Goal: Task Accomplishment & Management: Manage account settings

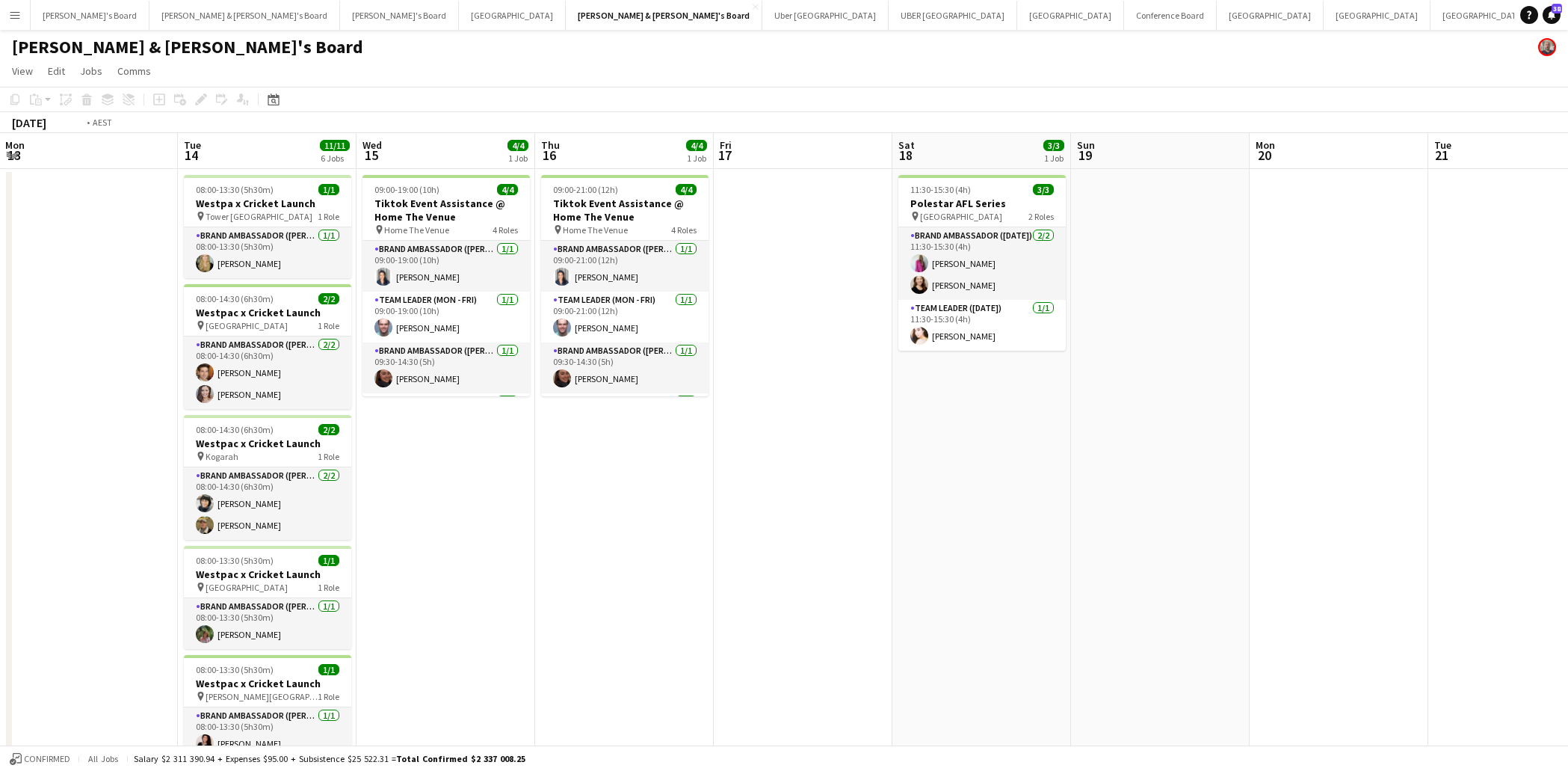
scroll to position [0, 352]
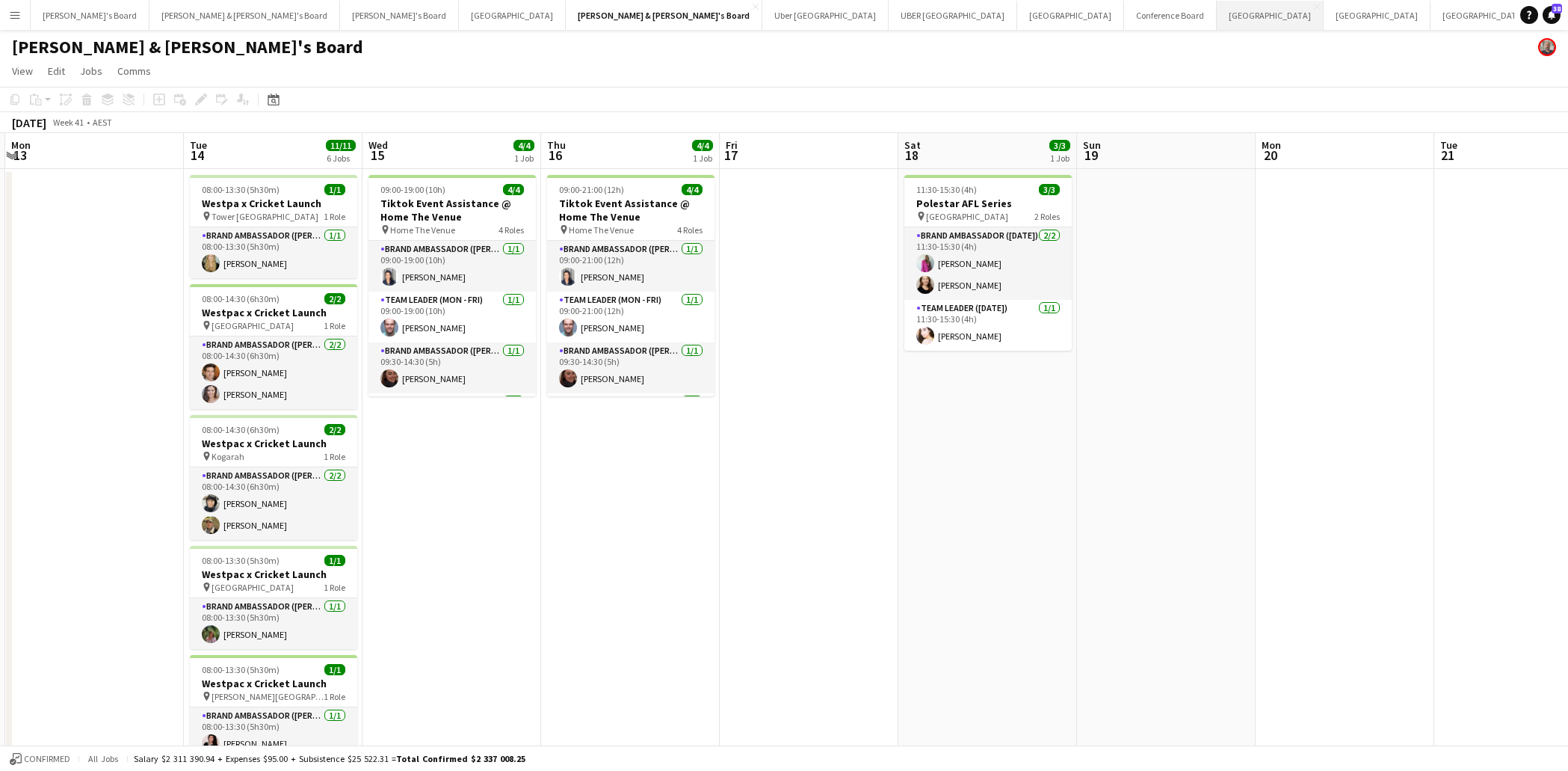
click at [1217, 23] on button "Sydney Close" at bounding box center [1269, 15] width 106 height 29
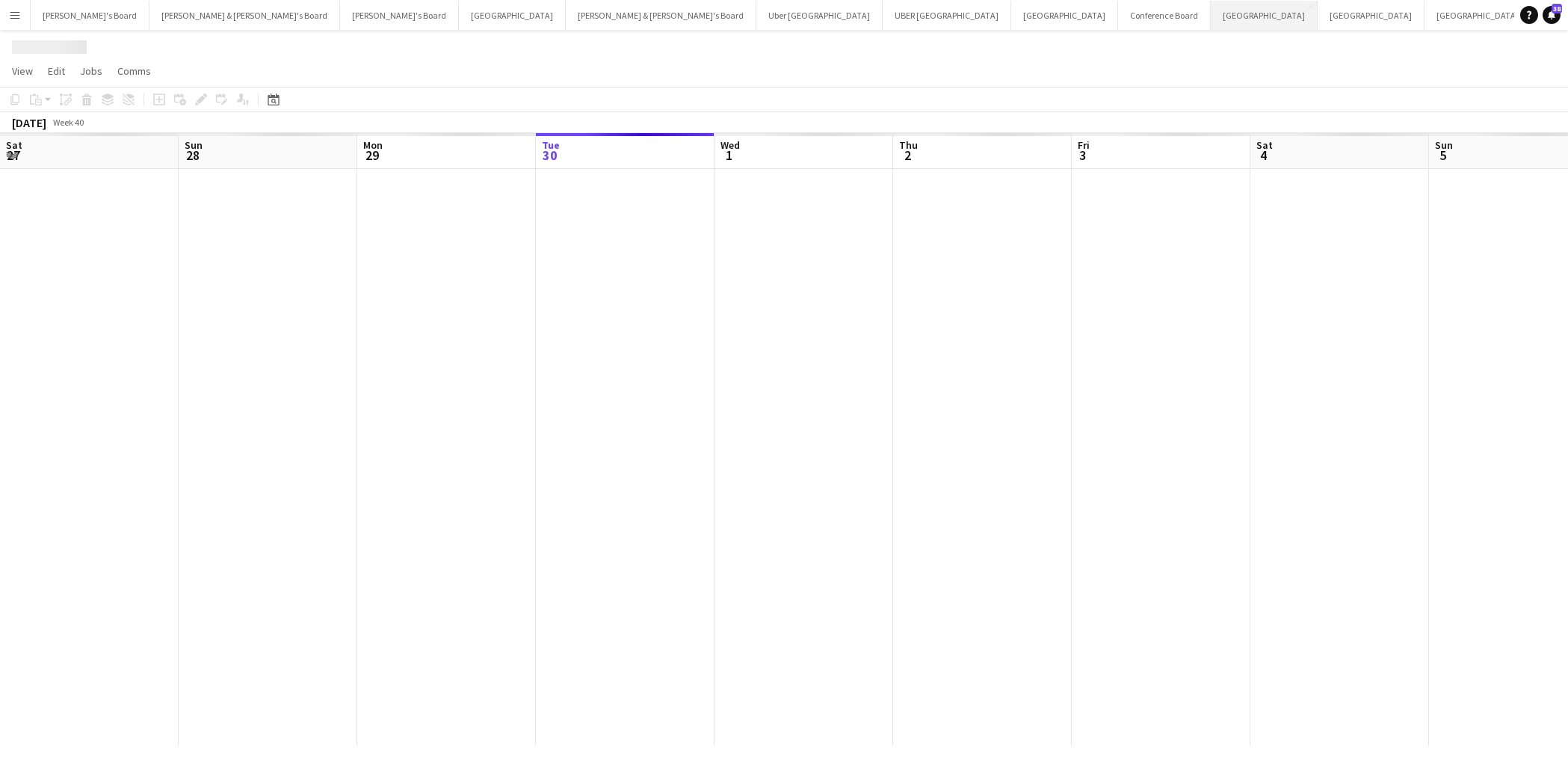
scroll to position [0, 357]
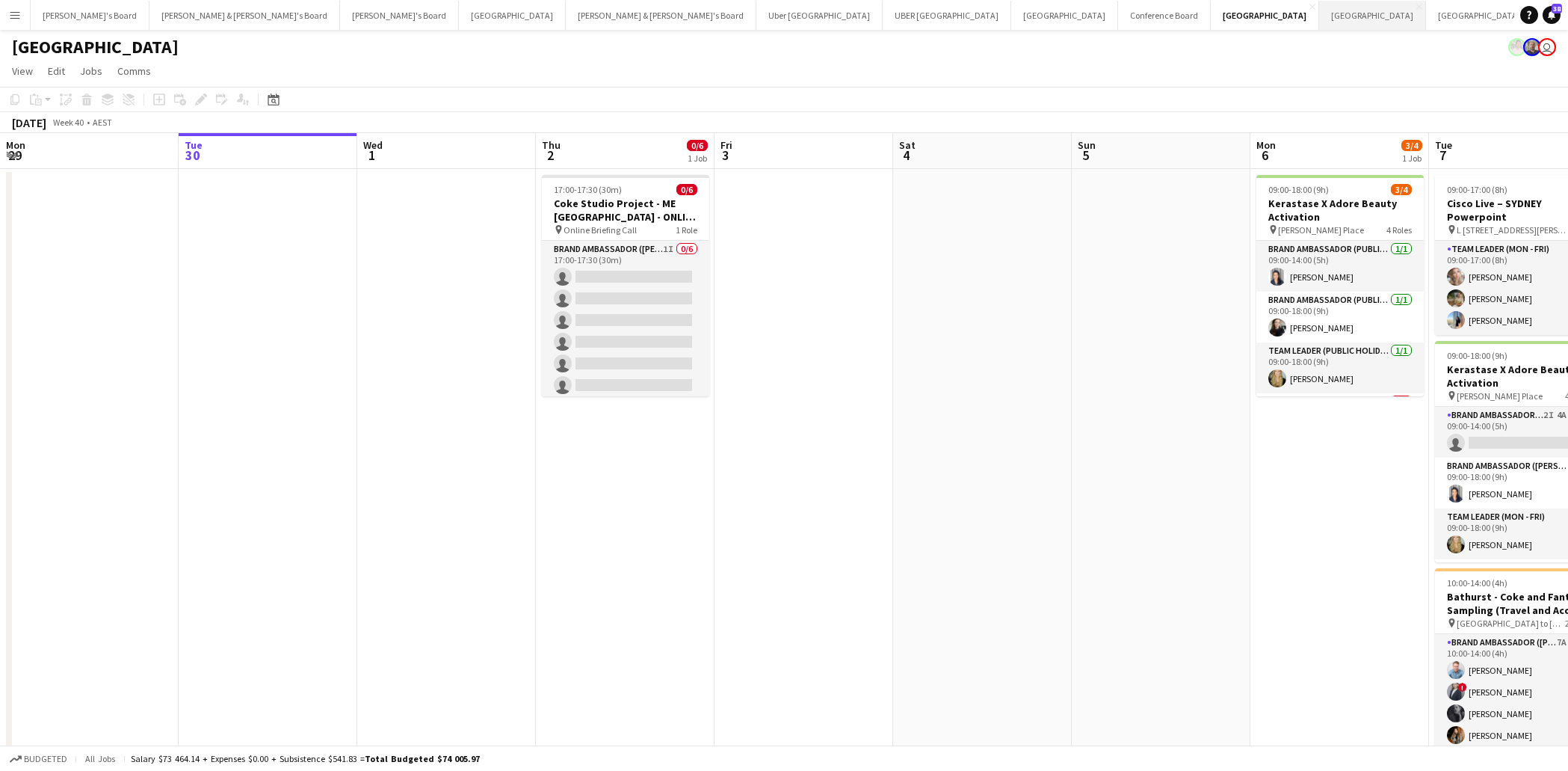
click at [1319, 15] on button "Melbourne Close" at bounding box center [1372, 15] width 106 height 29
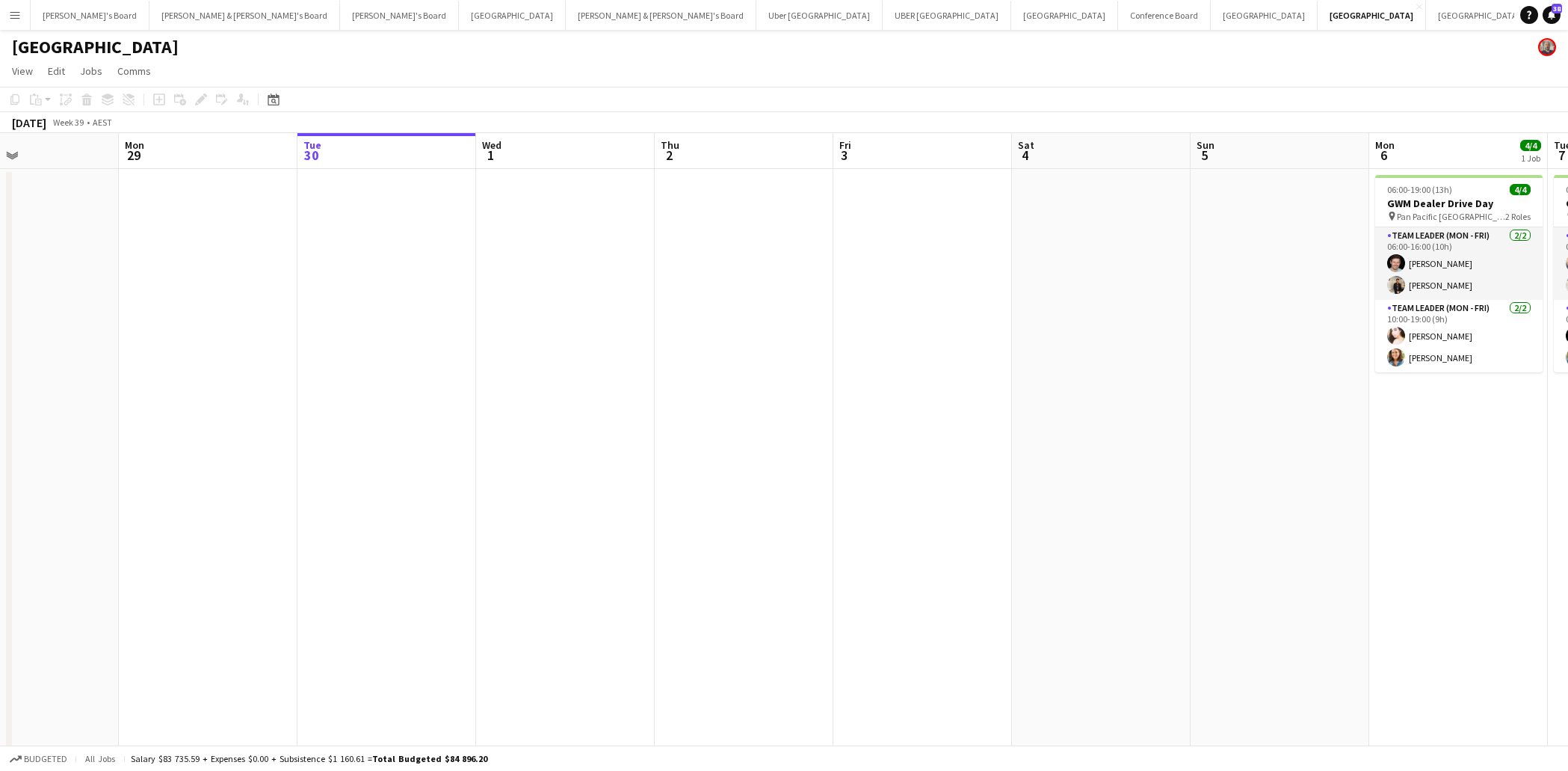
scroll to position [0, 425]
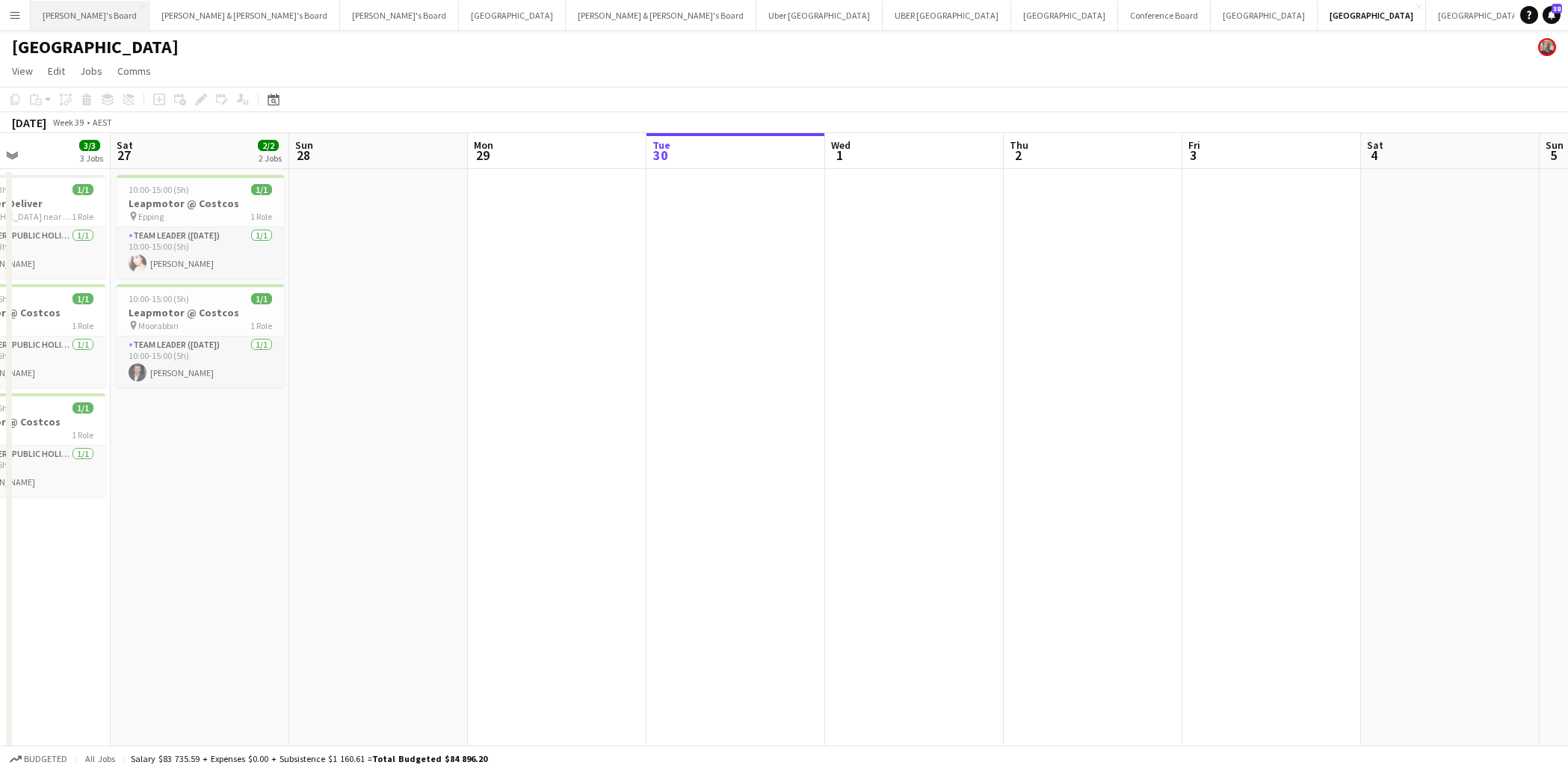
click at [79, 16] on button "Tennille's Board Close" at bounding box center [91, 15] width 119 height 29
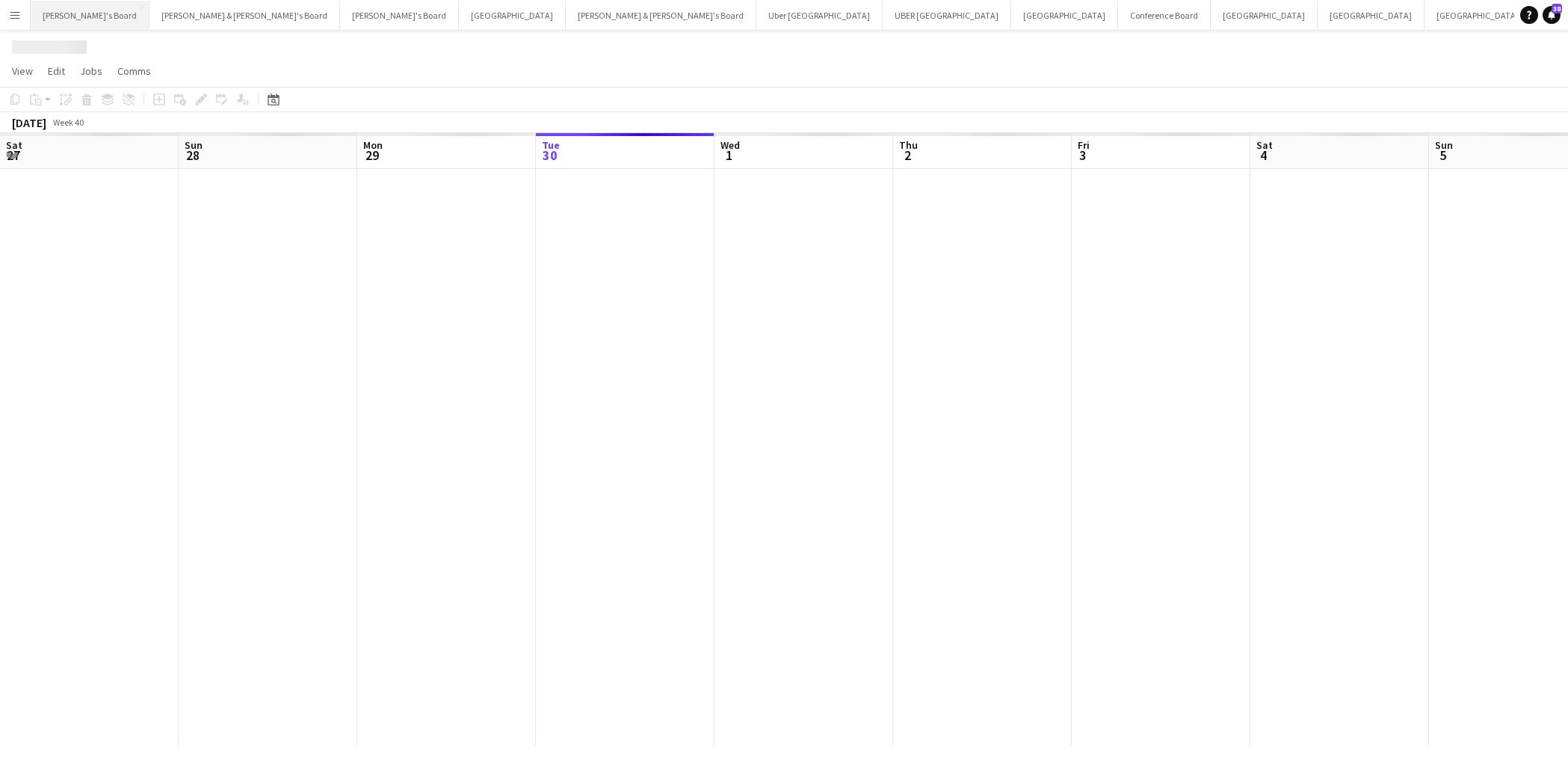
scroll to position [0, 357]
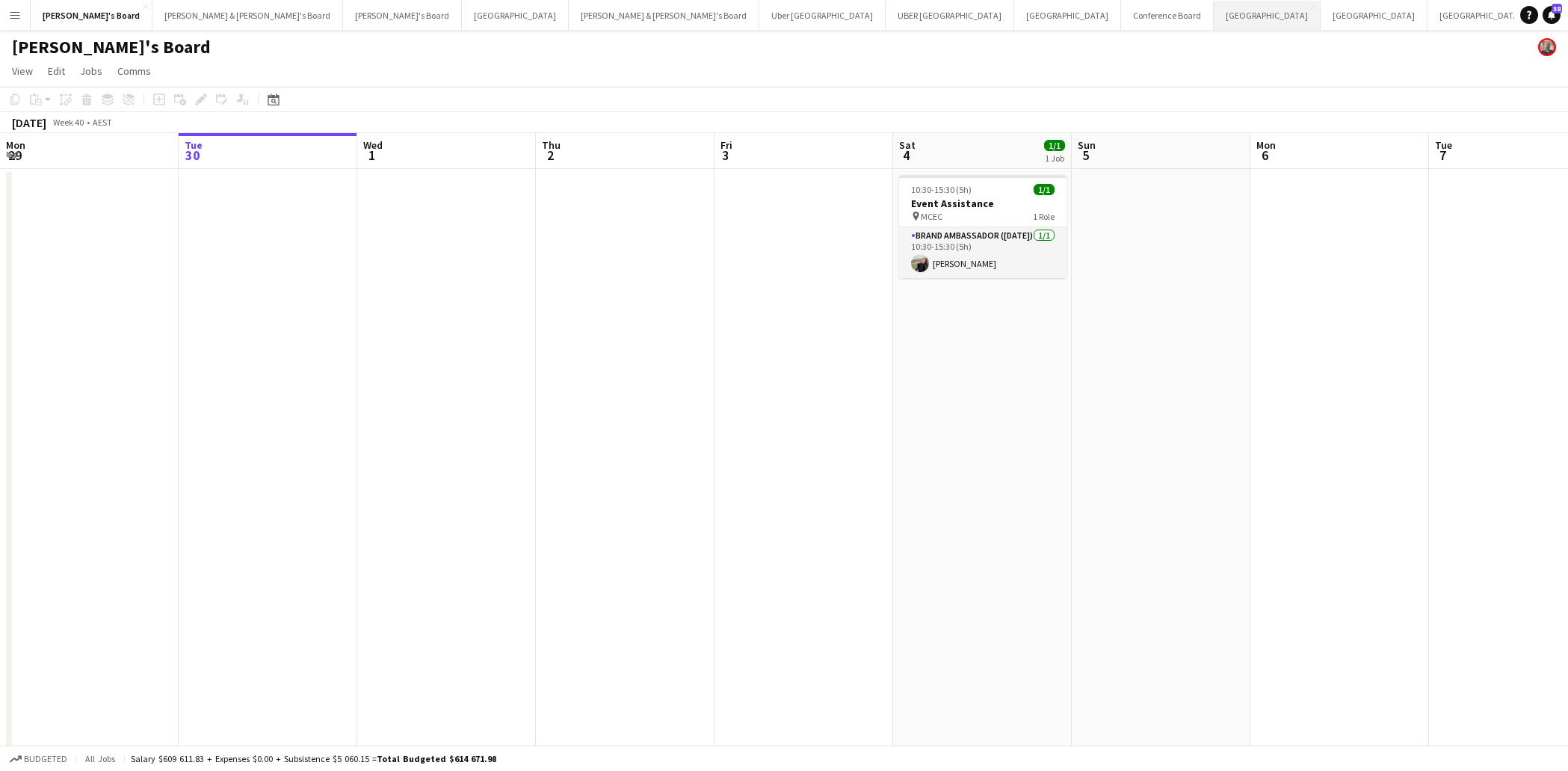
click at [1213, 20] on button "Sydney Close" at bounding box center [1266, 15] width 106 height 29
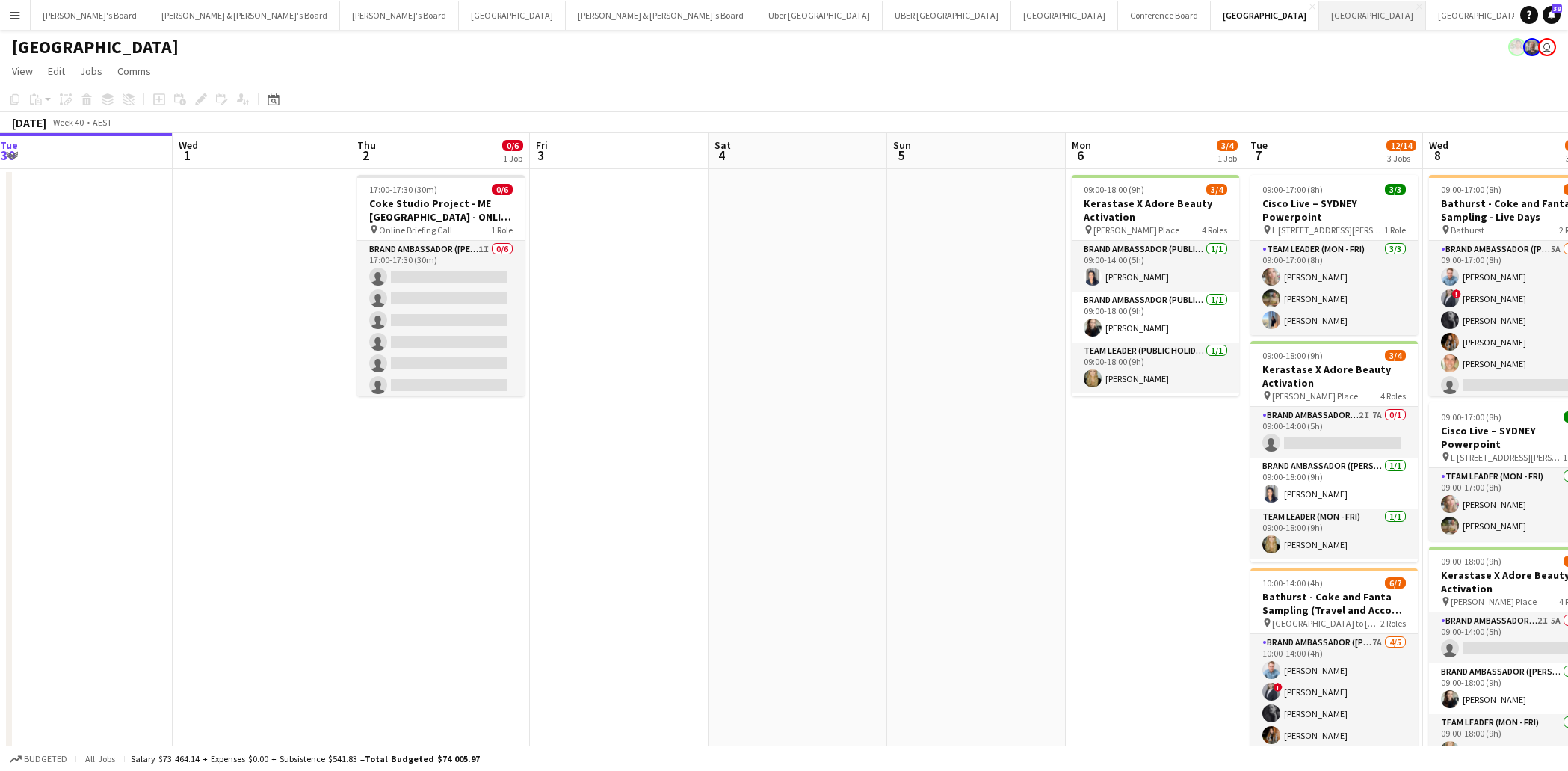
click at [1319, 15] on button "Melbourne Close" at bounding box center [1372, 15] width 106 height 29
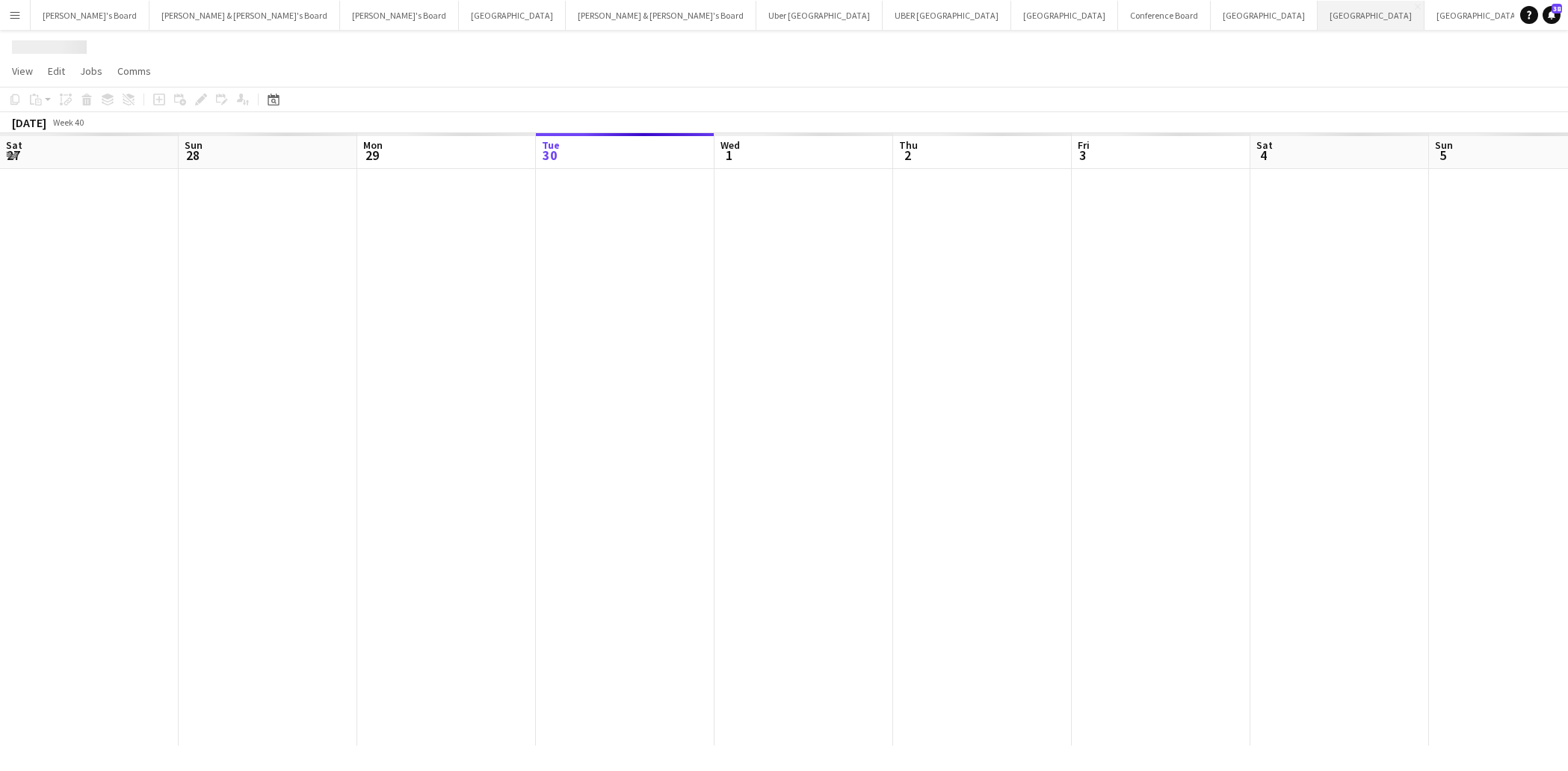
scroll to position [0, 357]
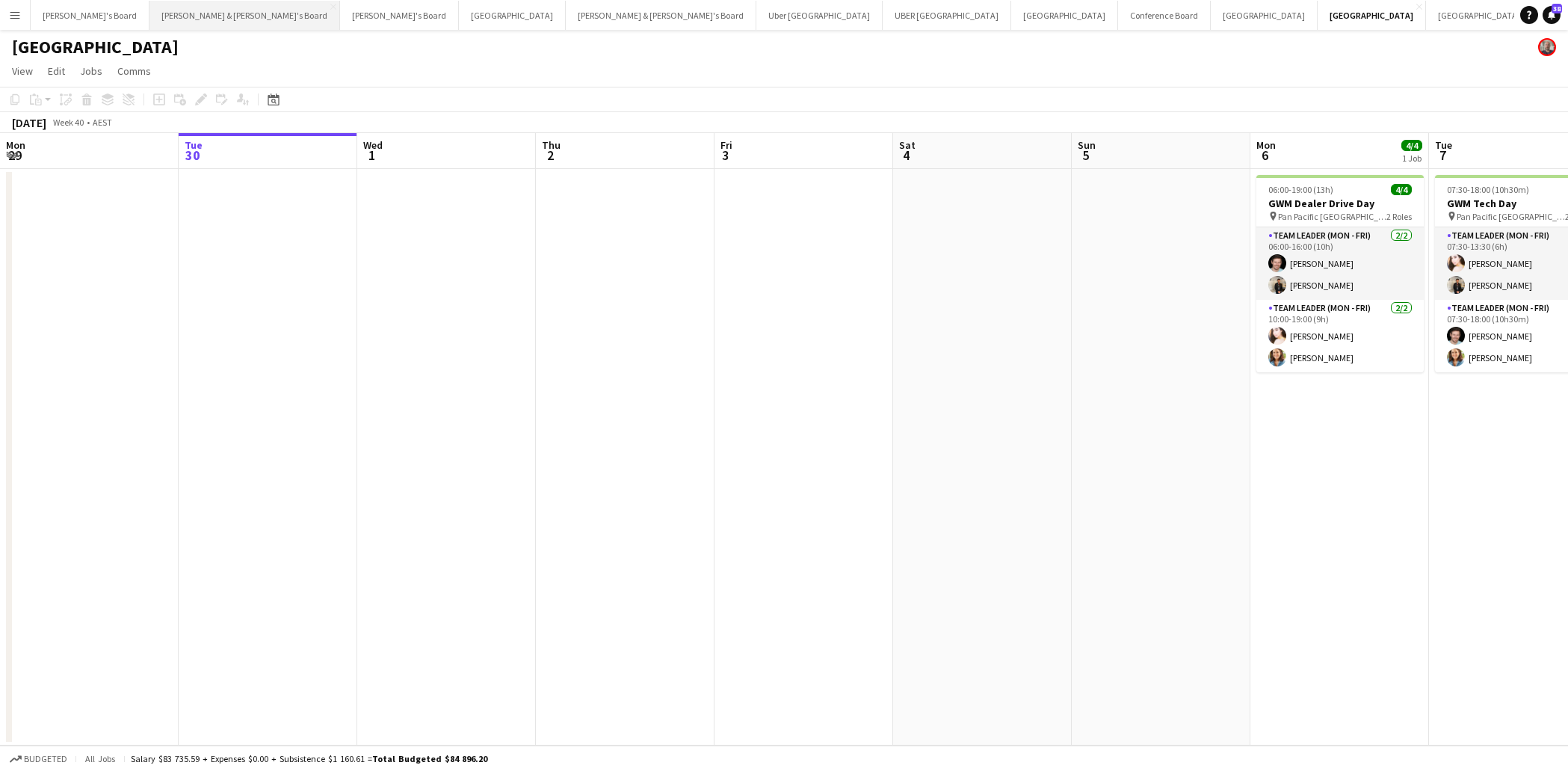
click at [179, 13] on button "[PERSON_NAME] & [PERSON_NAME]'s Board Close" at bounding box center [244, 15] width 190 height 29
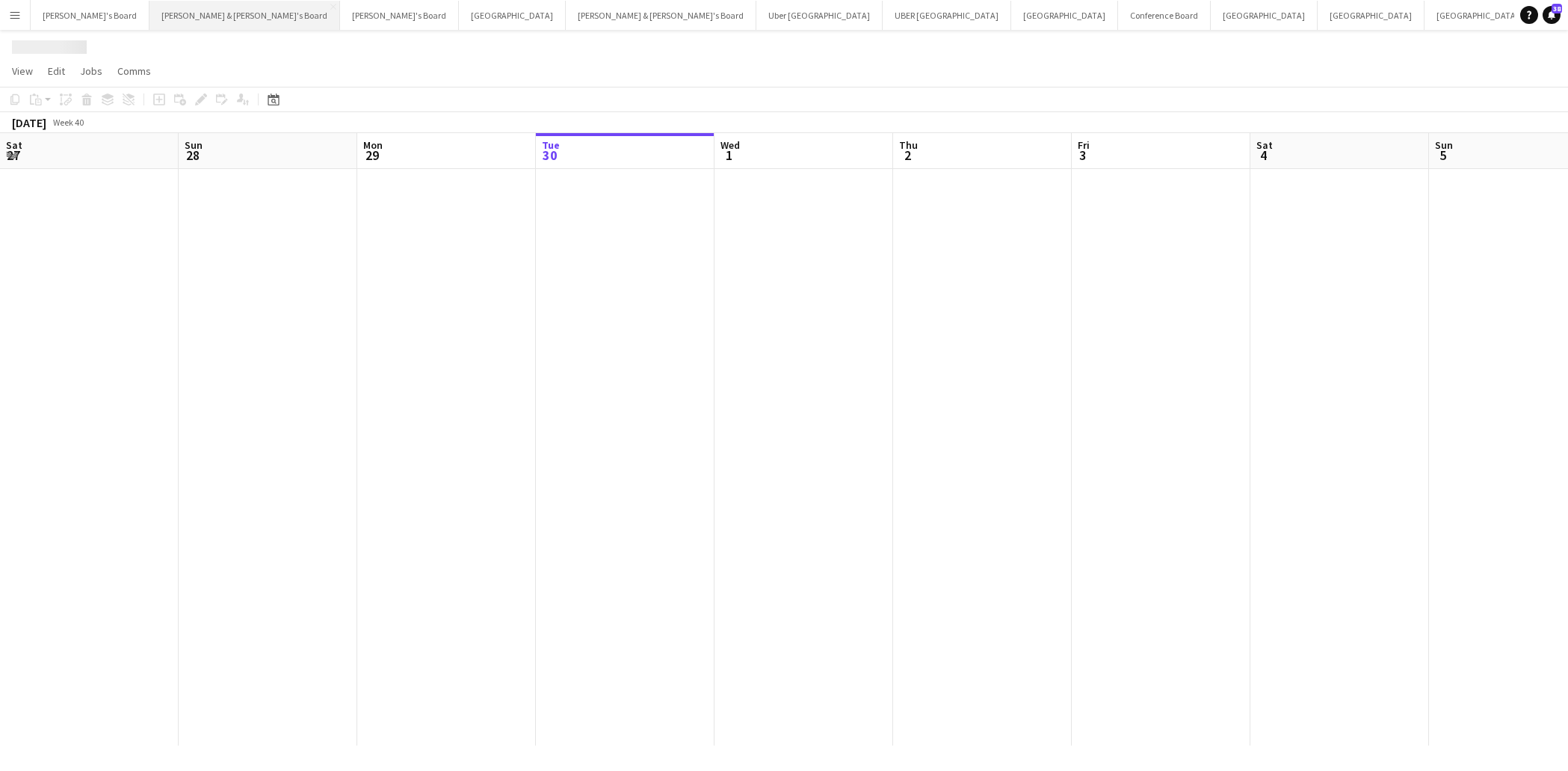
scroll to position [0, 357]
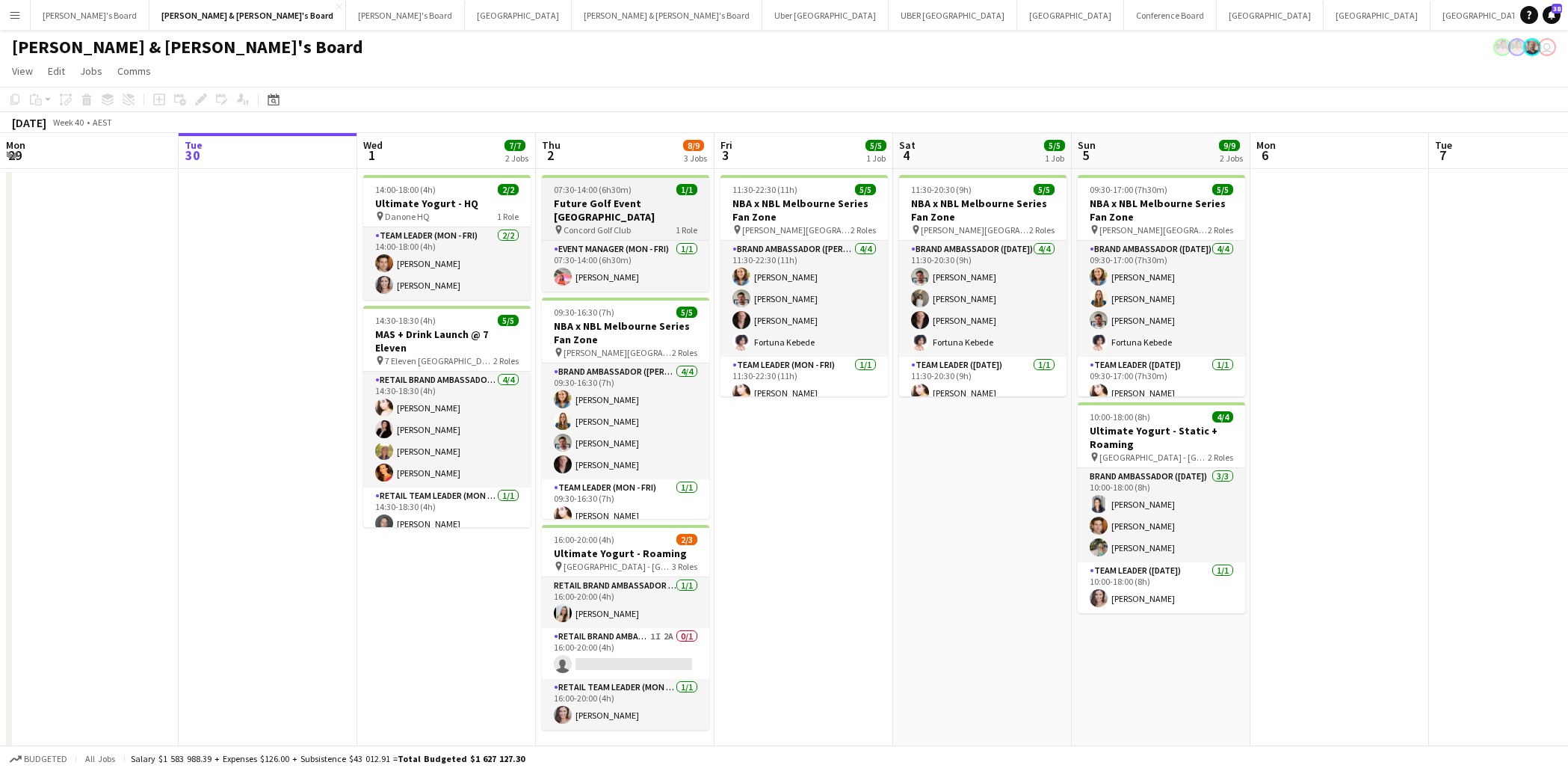
click at [610, 234] on span "Concord Golf Club" at bounding box center [597, 229] width 67 height 11
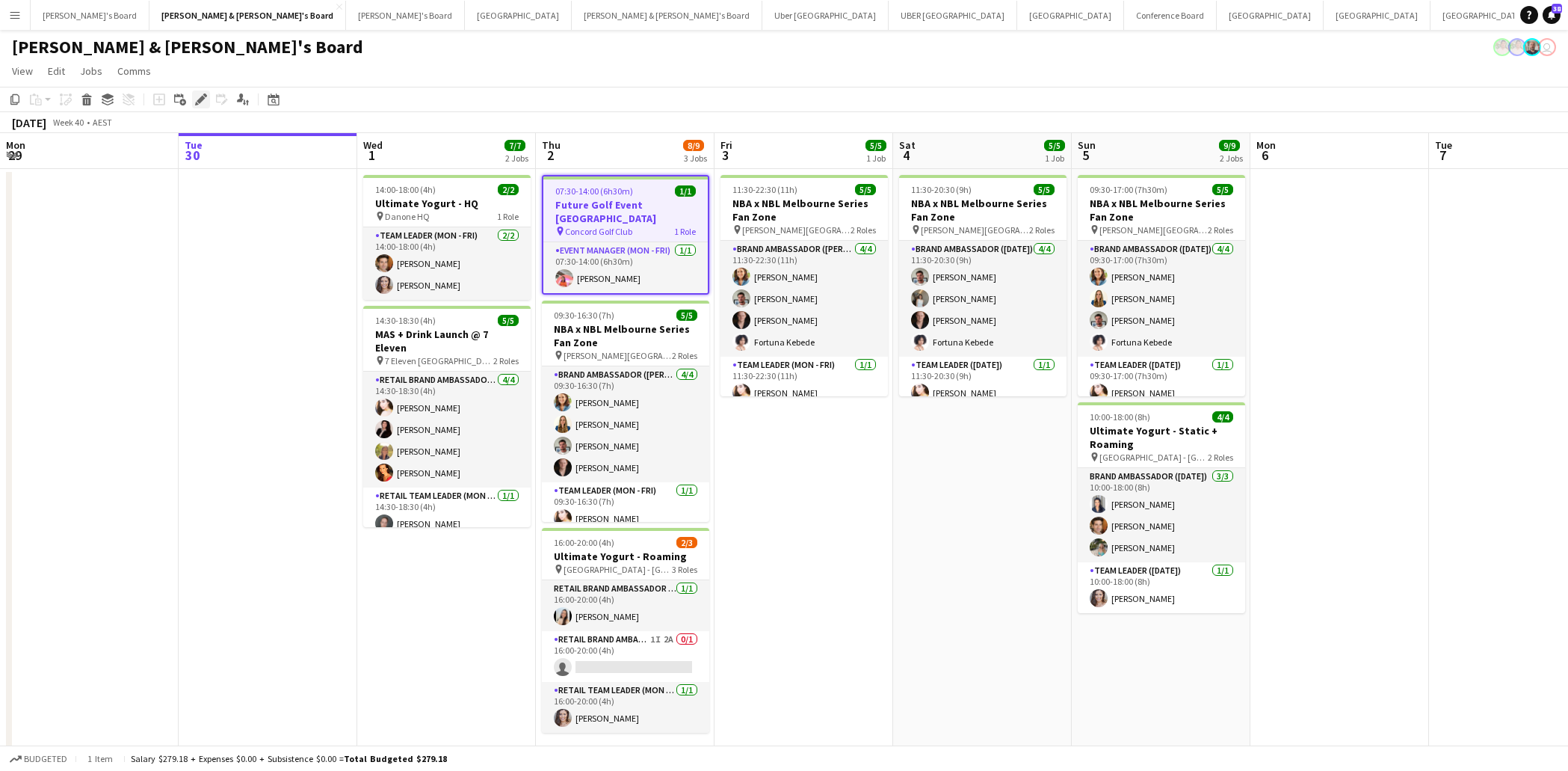
click at [202, 98] on icon at bounding box center [200, 100] width 8 height 8
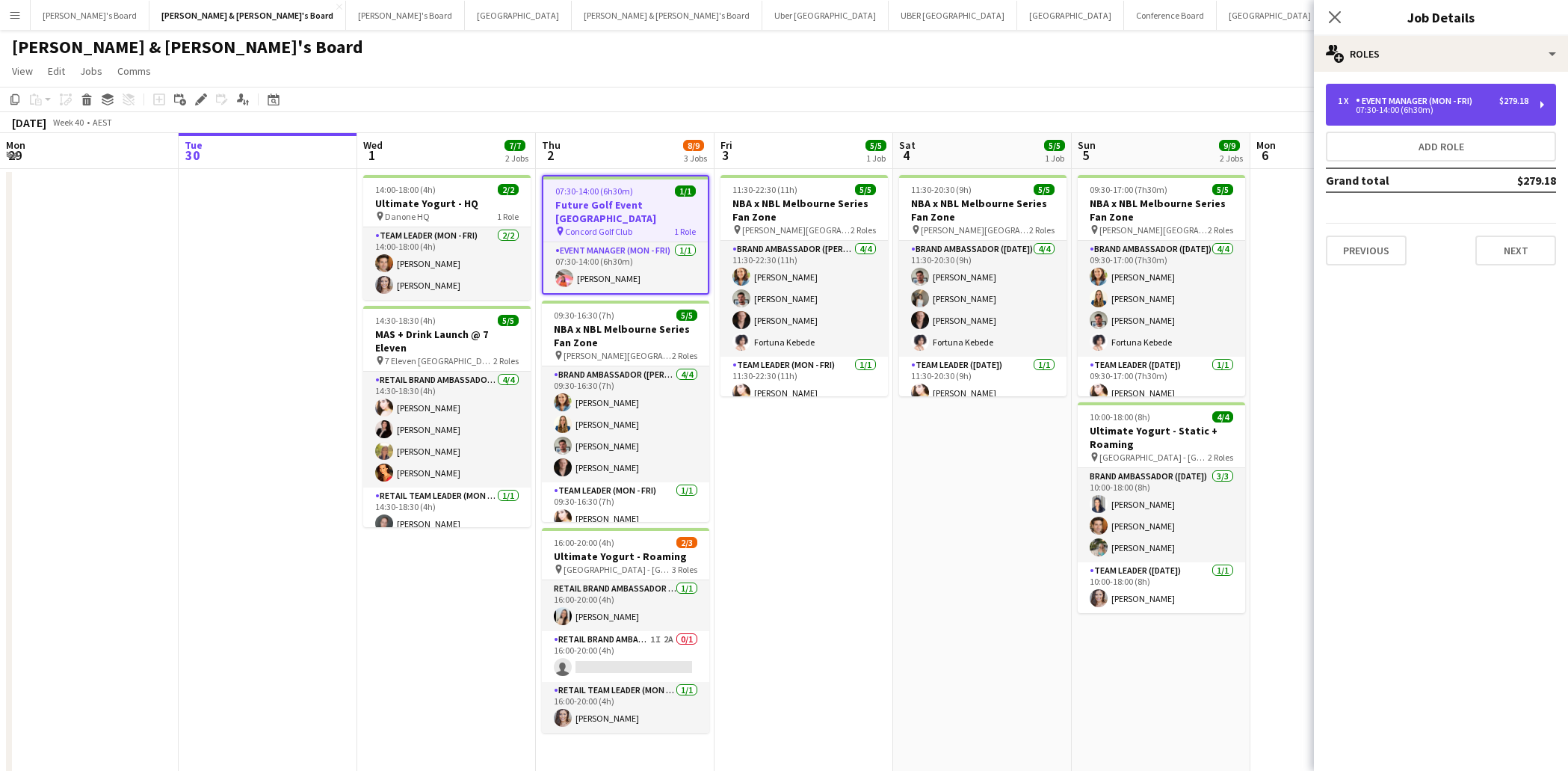
click at [1383, 113] on div "07:30-14:00 (6h30m)" at bounding box center [1432, 110] width 190 height 8
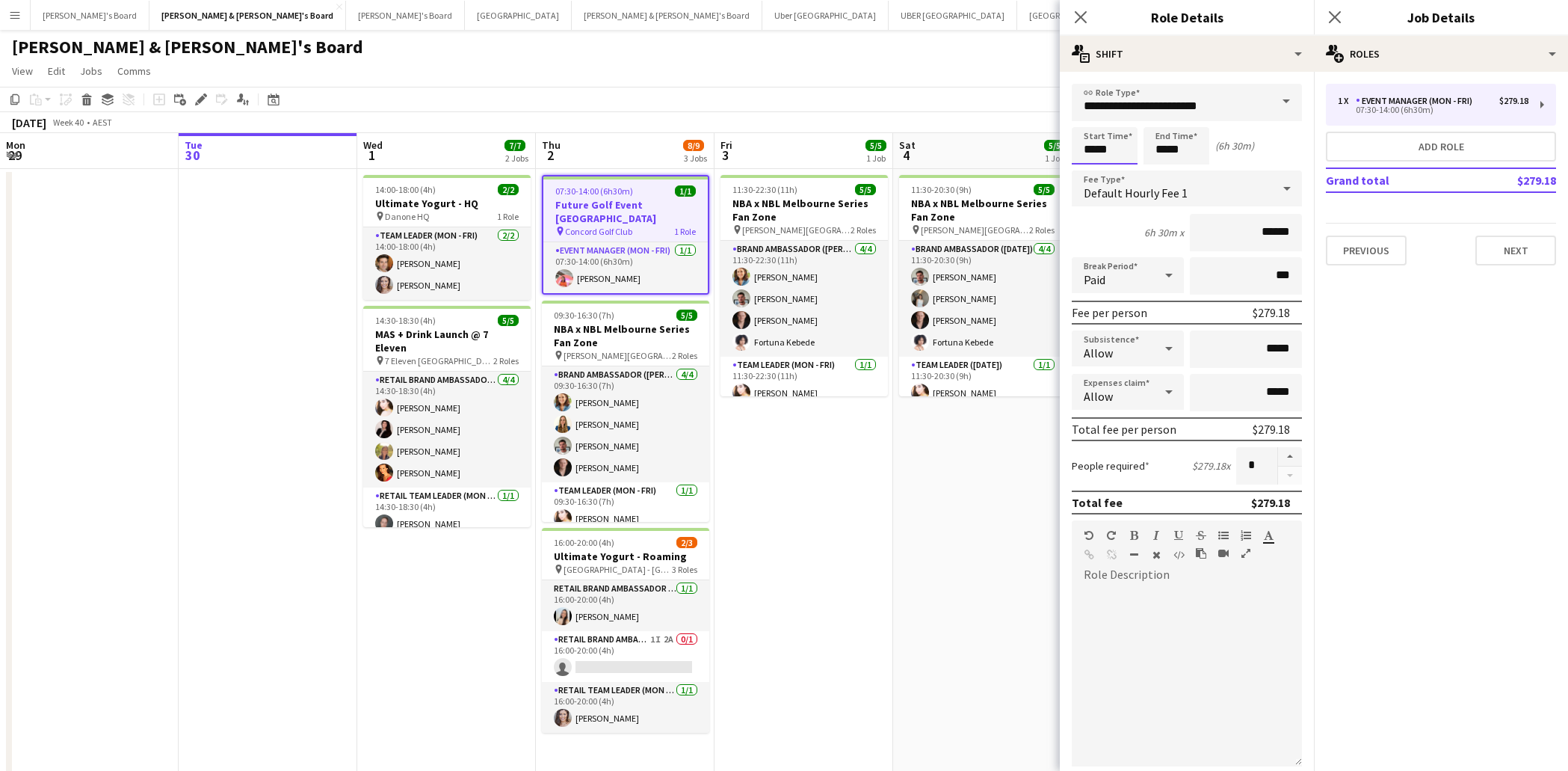
click at [1104, 151] on input "*****" at bounding box center [1104, 145] width 65 height 38
click at [1125, 172] on div at bounding box center [1119, 172] width 30 height 15
type input "*****"
click at [1125, 172] on div at bounding box center [1119, 172] width 30 height 15
click at [1083, 19] on icon at bounding box center [1080, 17] width 14 height 14
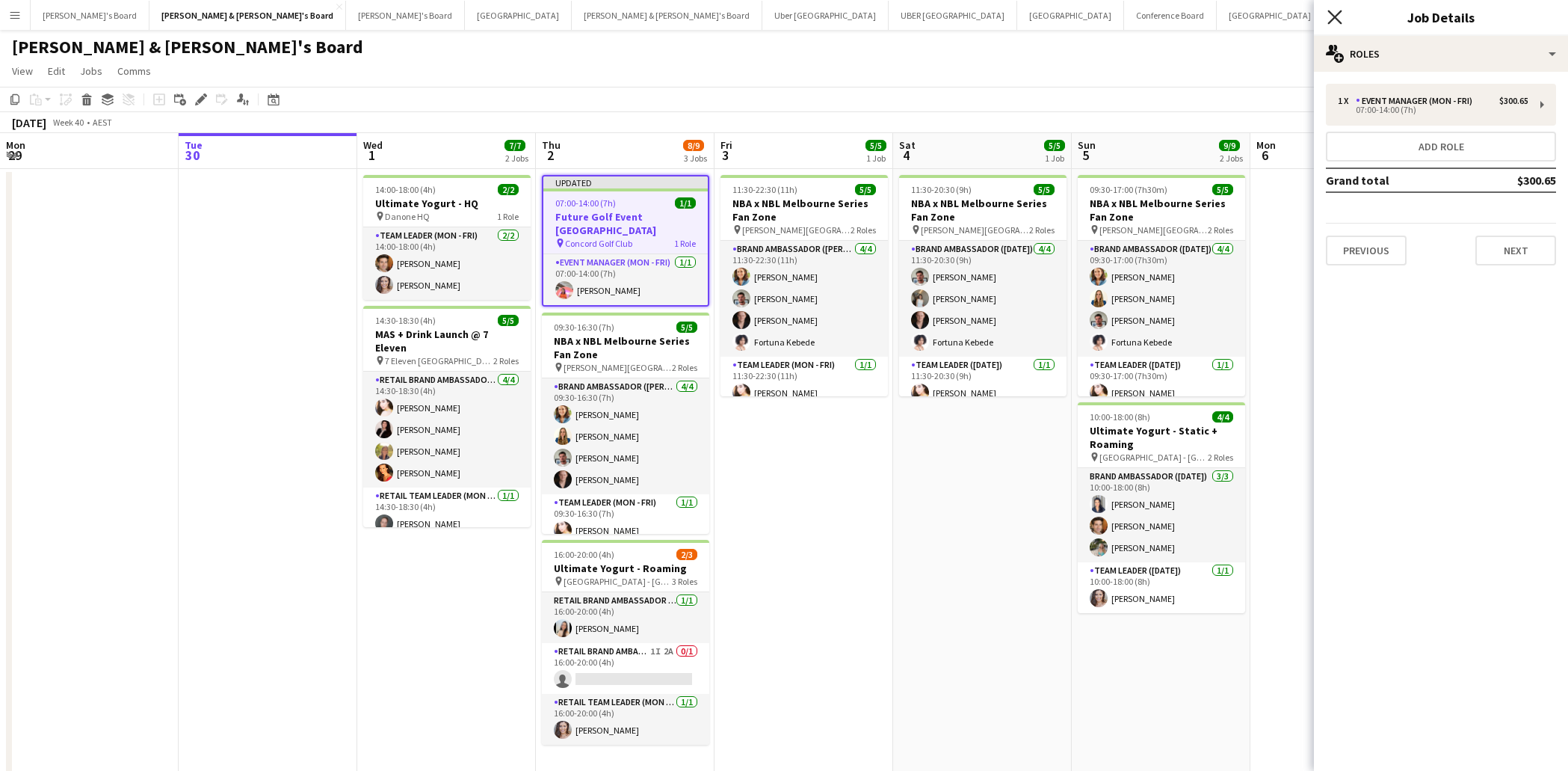
click at [1328, 18] on icon "Close pop-in" at bounding box center [1334, 17] width 14 height 14
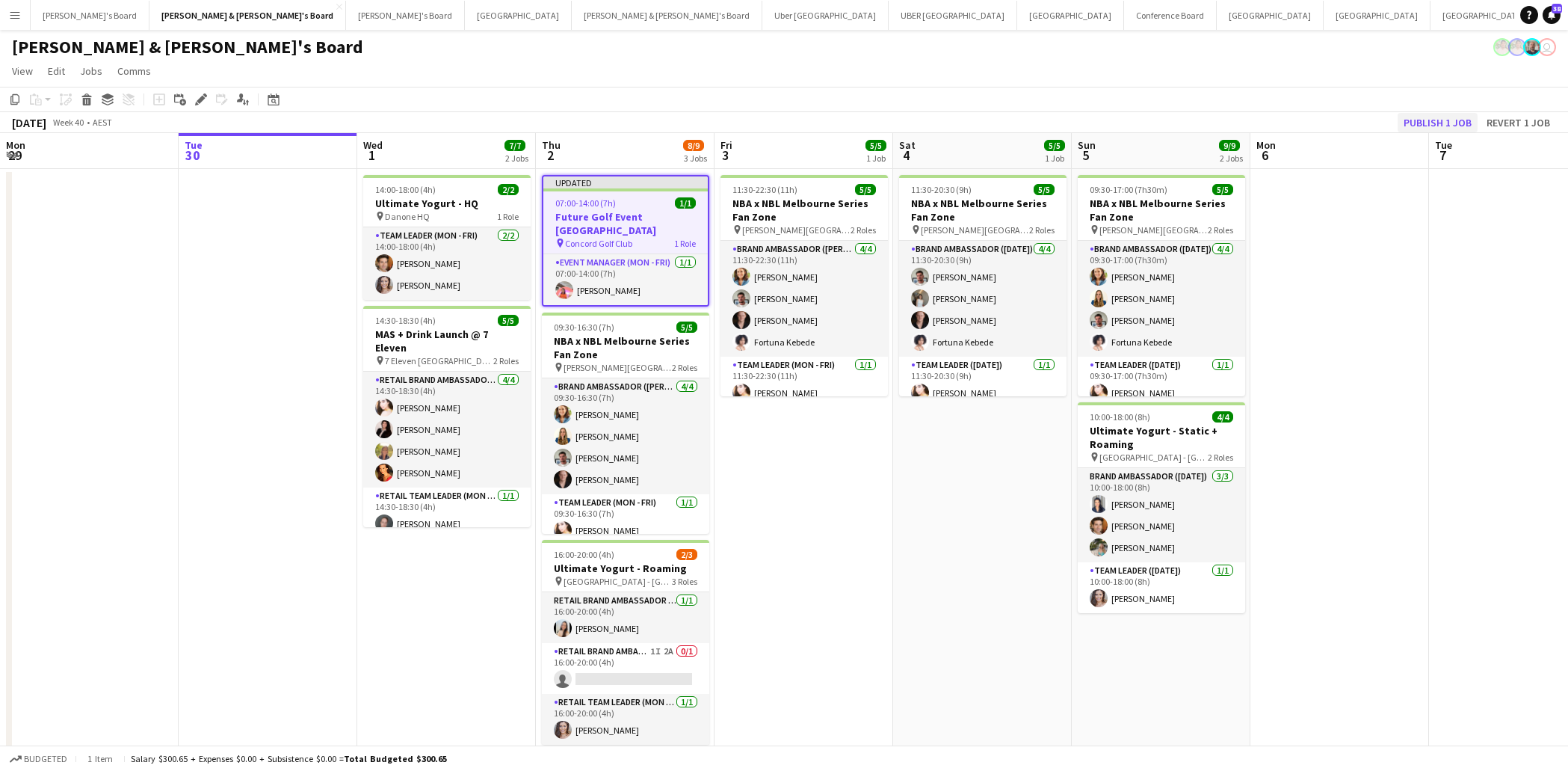
click at [1446, 116] on button "Publish 1 job" at bounding box center [1436, 122] width 80 height 19
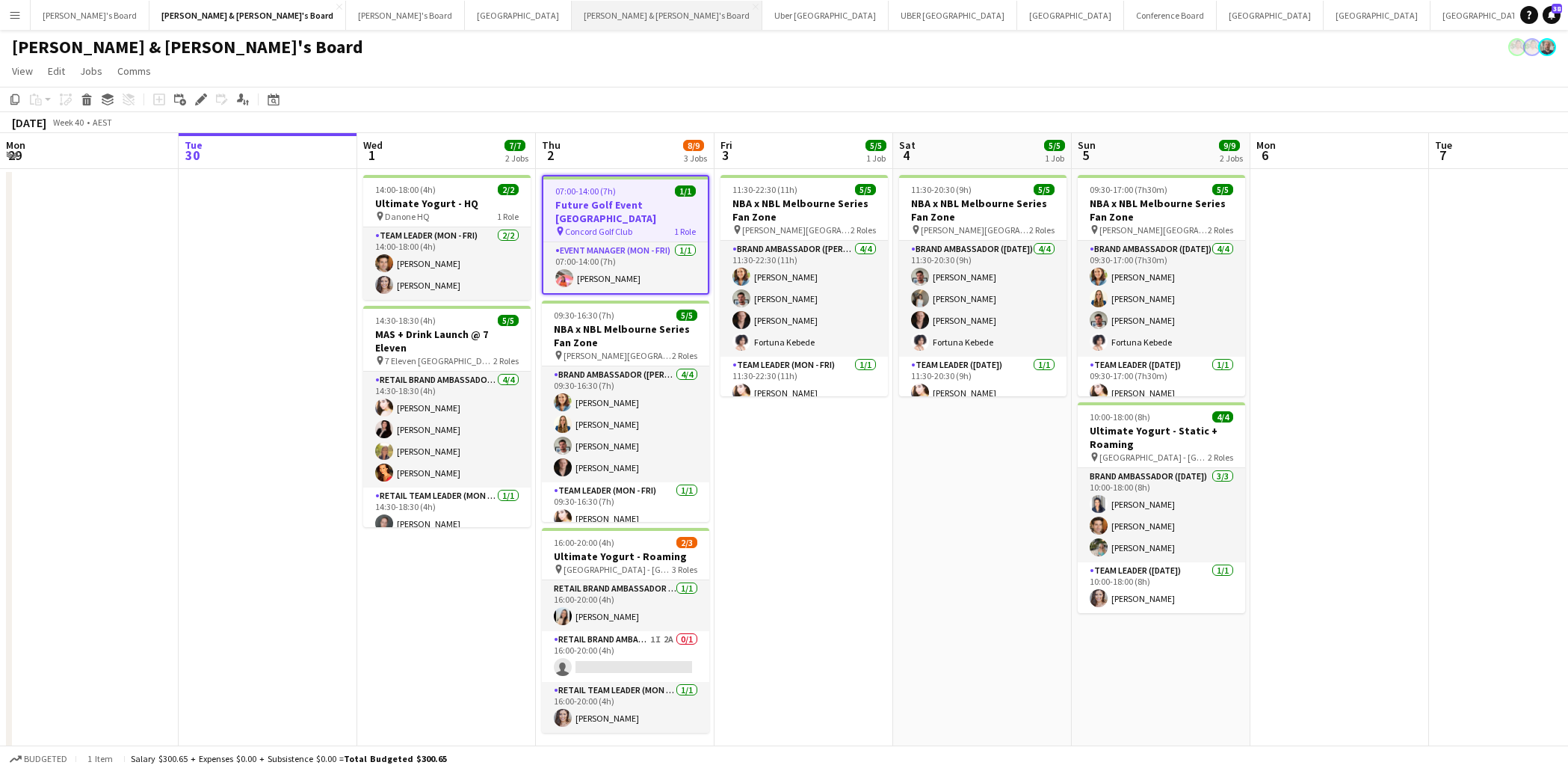
click at [572, 15] on button "[PERSON_NAME] & [PERSON_NAME]'s Board Close" at bounding box center [667, 15] width 190 height 29
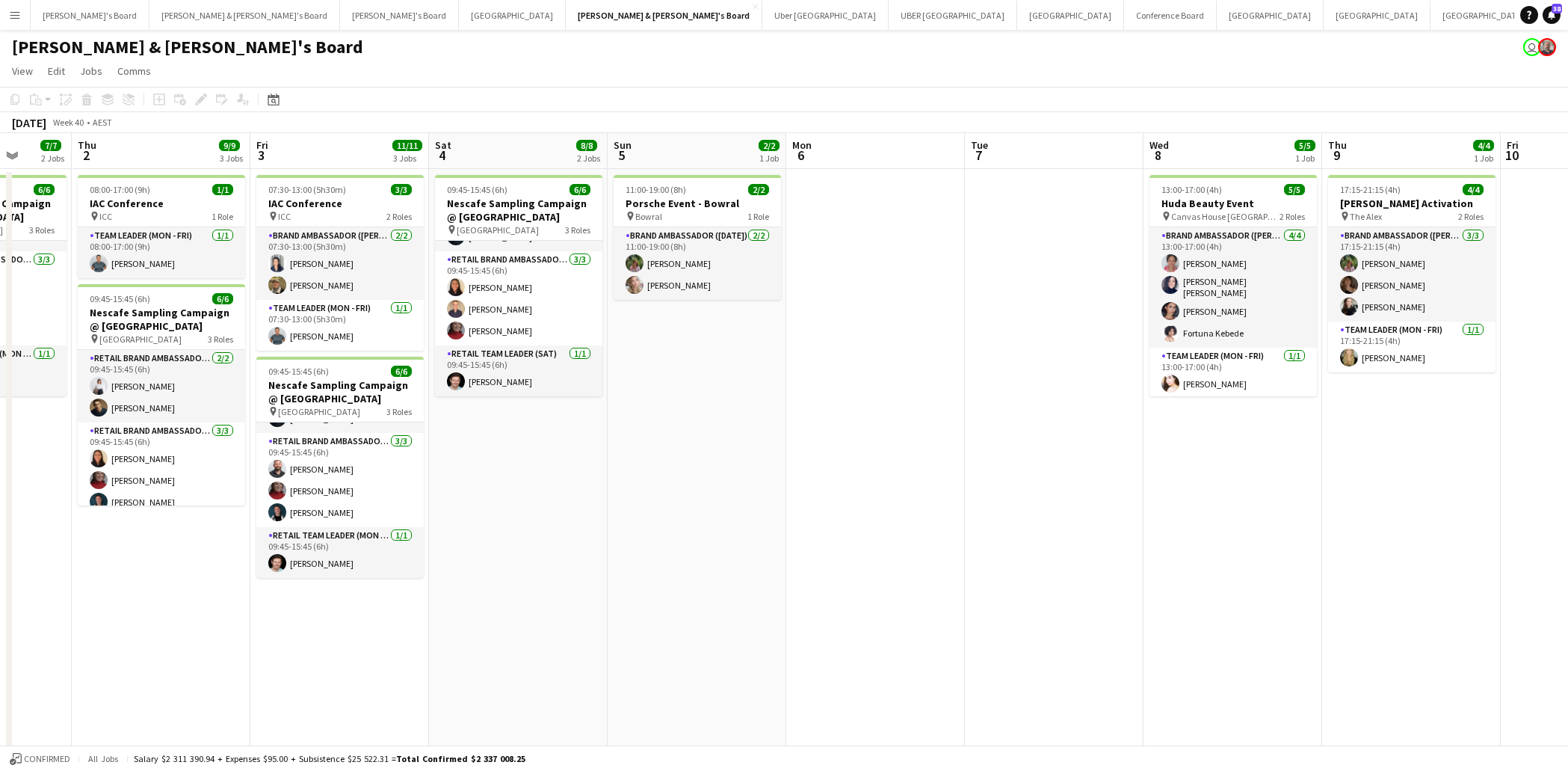
scroll to position [0, 470]
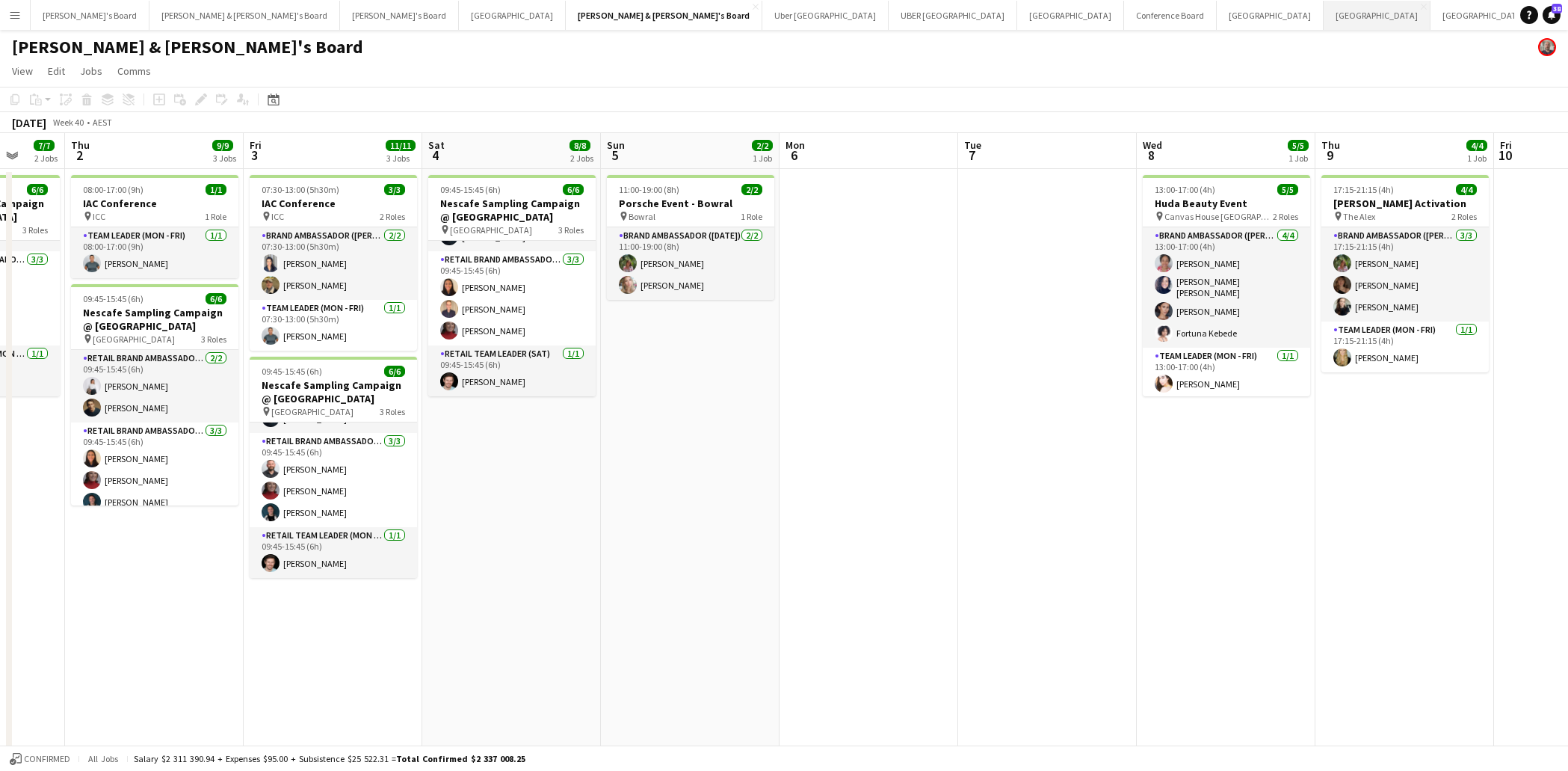
click at [1323, 17] on button "Melbourne Close" at bounding box center [1376, 15] width 106 height 29
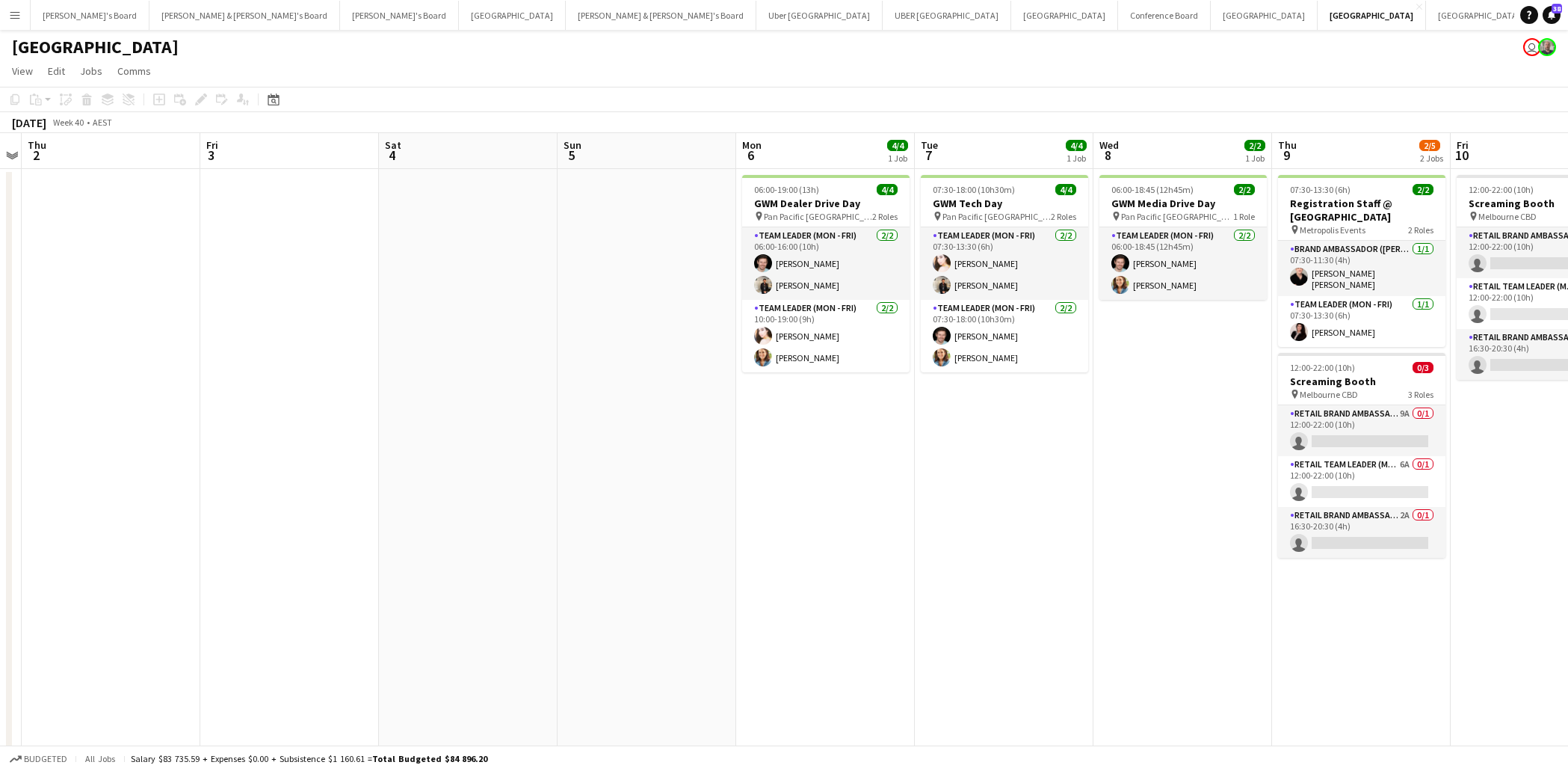
scroll to position [0, 521]
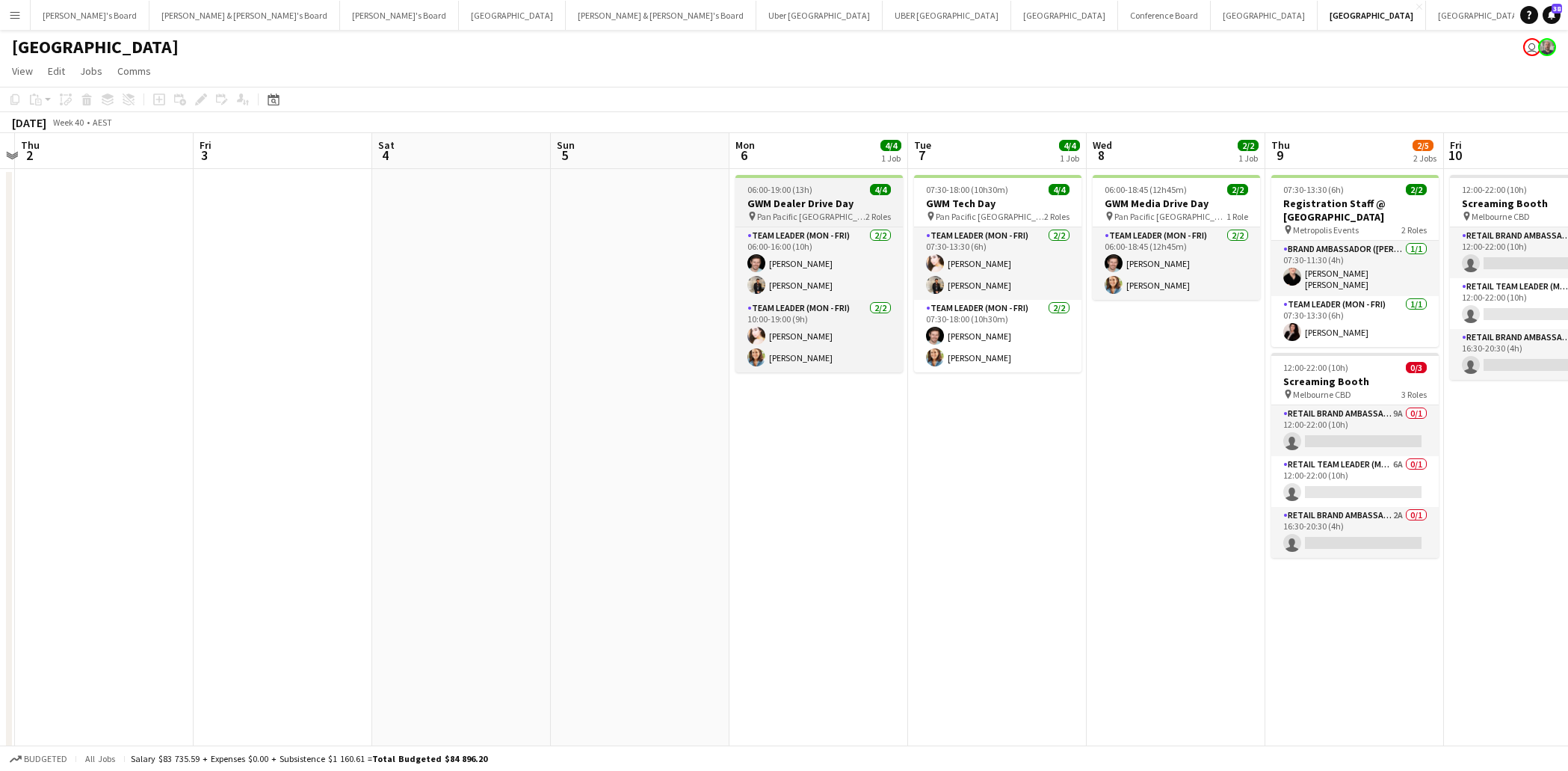
click at [800, 208] on h3 "GWM Dealer Drive Day" at bounding box center [819, 203] width 168 height 13
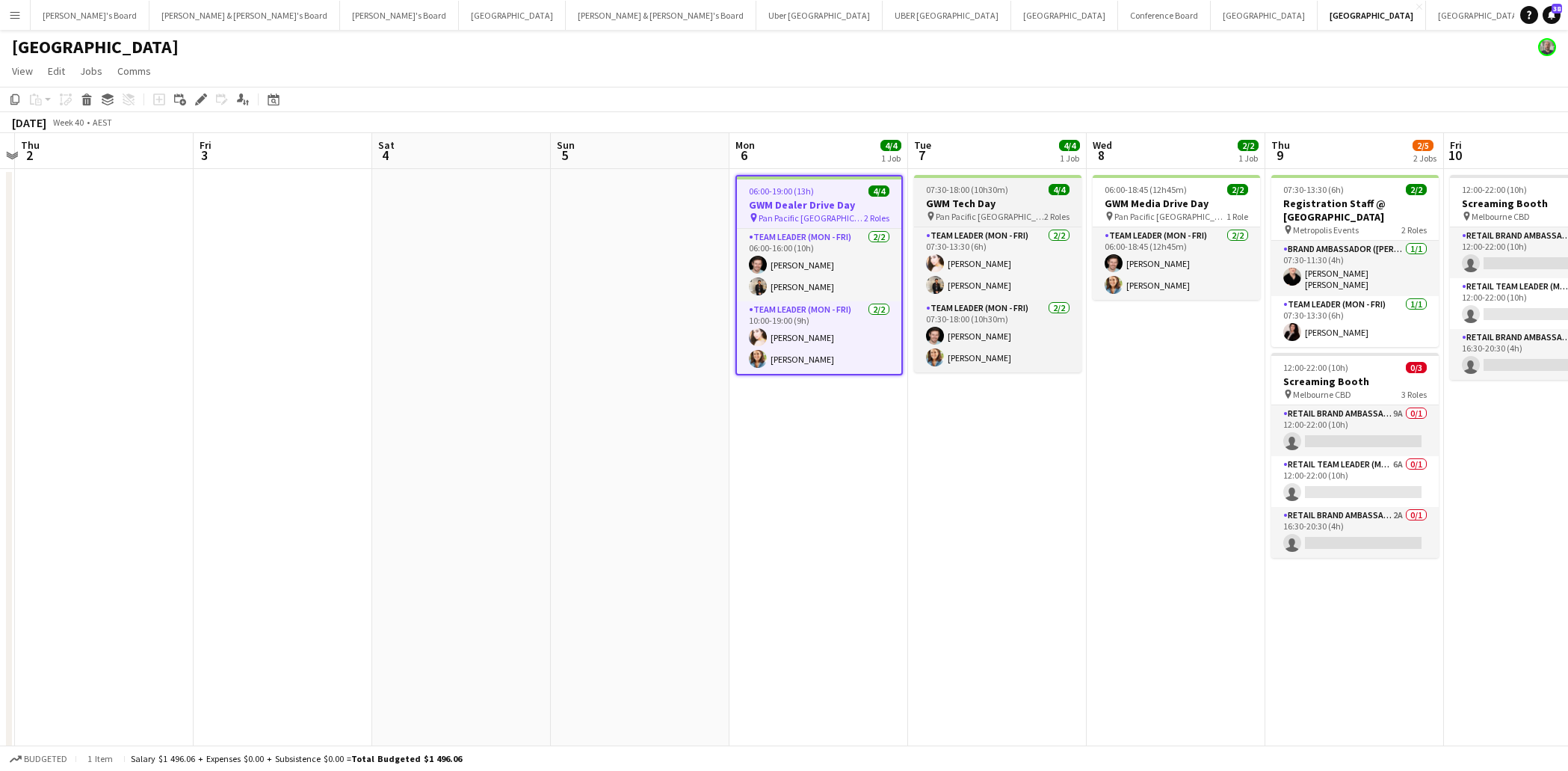
click at [966, 195] on span "07:30-18:00 (10h30m)" at bounding box center [967, 189] width 82 height 11
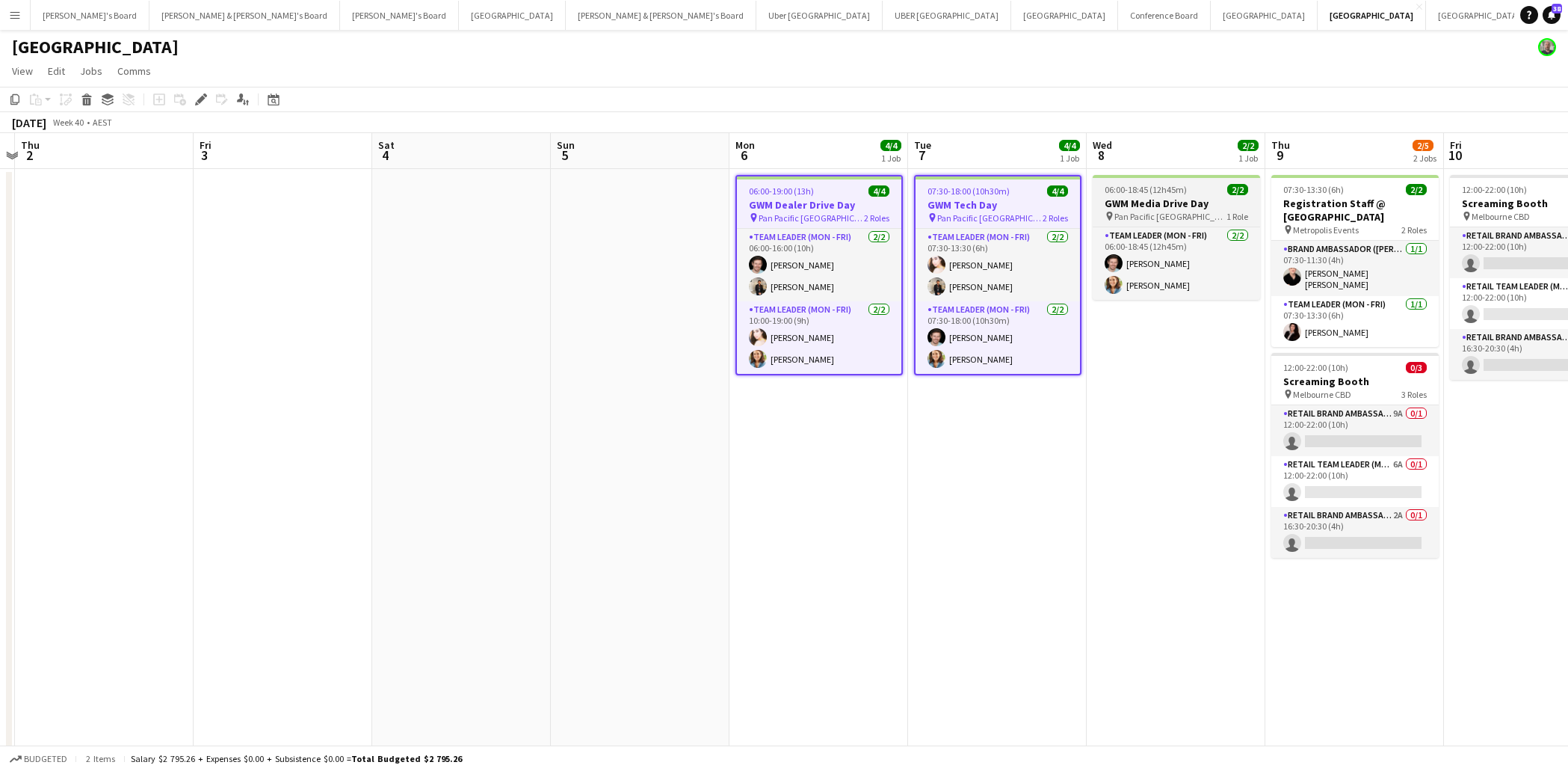
click at [1220, 197] on h3 "GWM Media Drive Day" at bounding box center [1176, 203] width 168 height 13
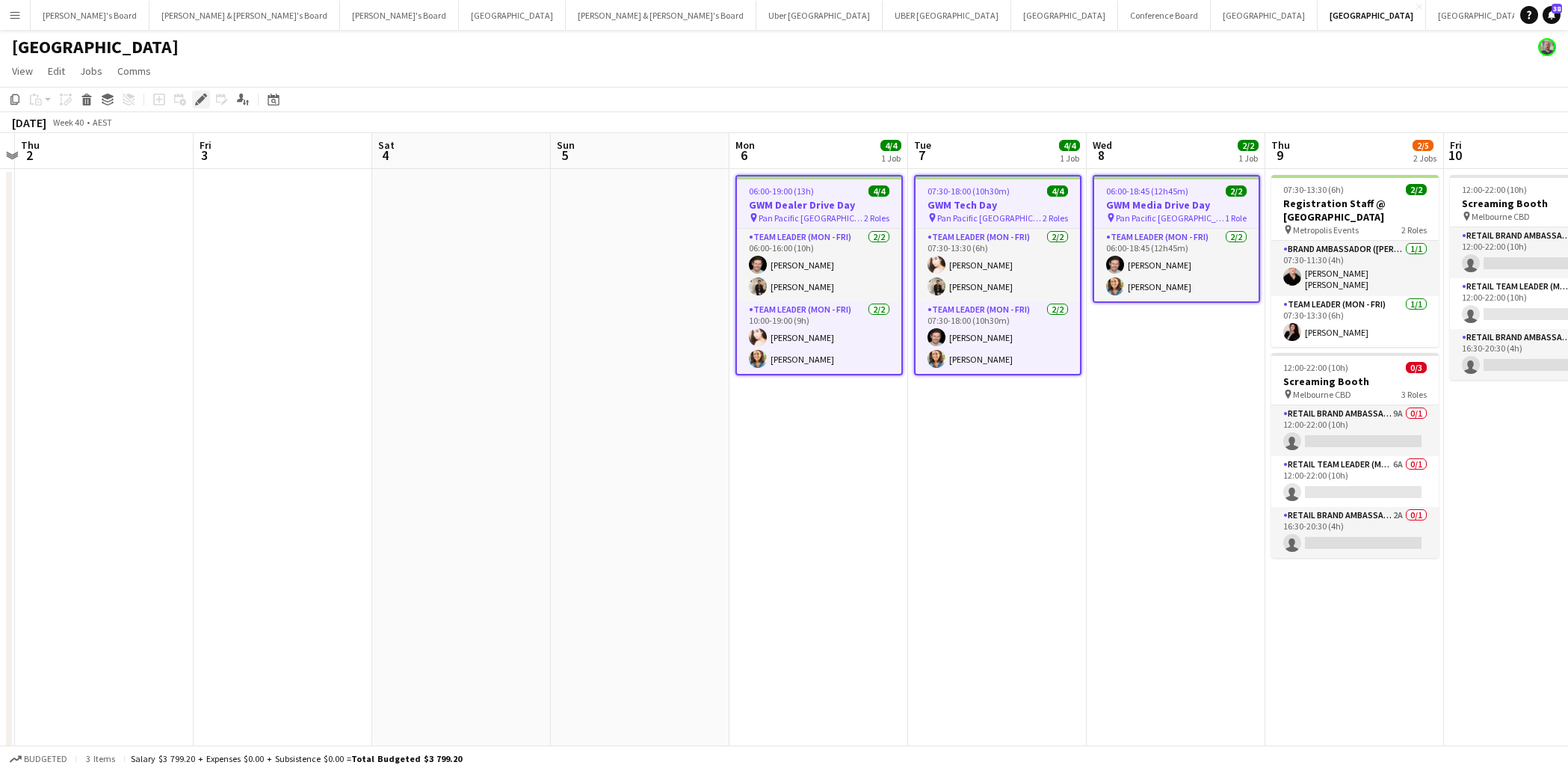
click at [204, 102] on icon "Edit" at bounding box center [201, 99] width 12 height 12
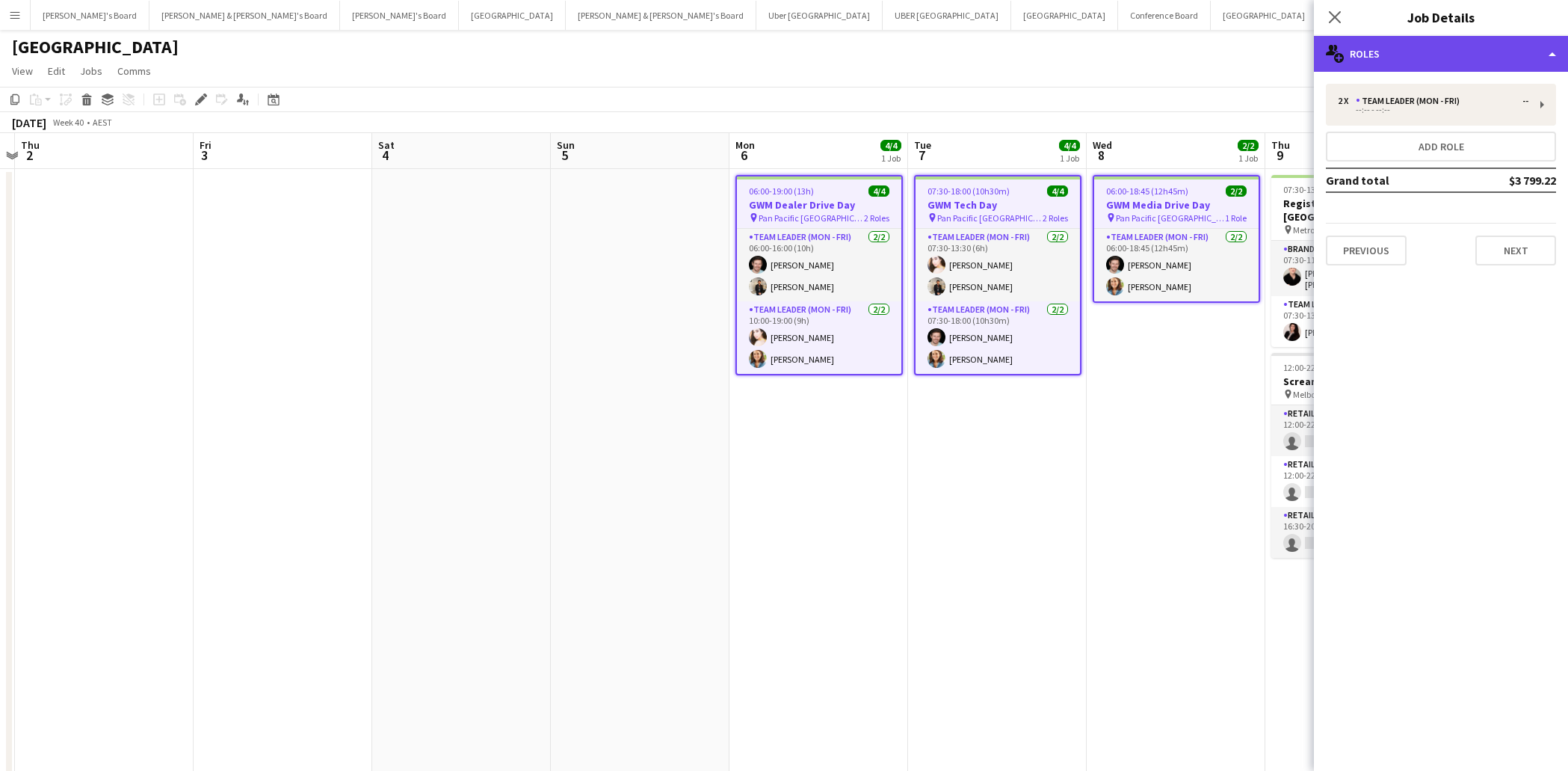
click at [1454, 63] on div "multiple-users-add Roles" at bounding box center [1441, 54] width 254 height 36
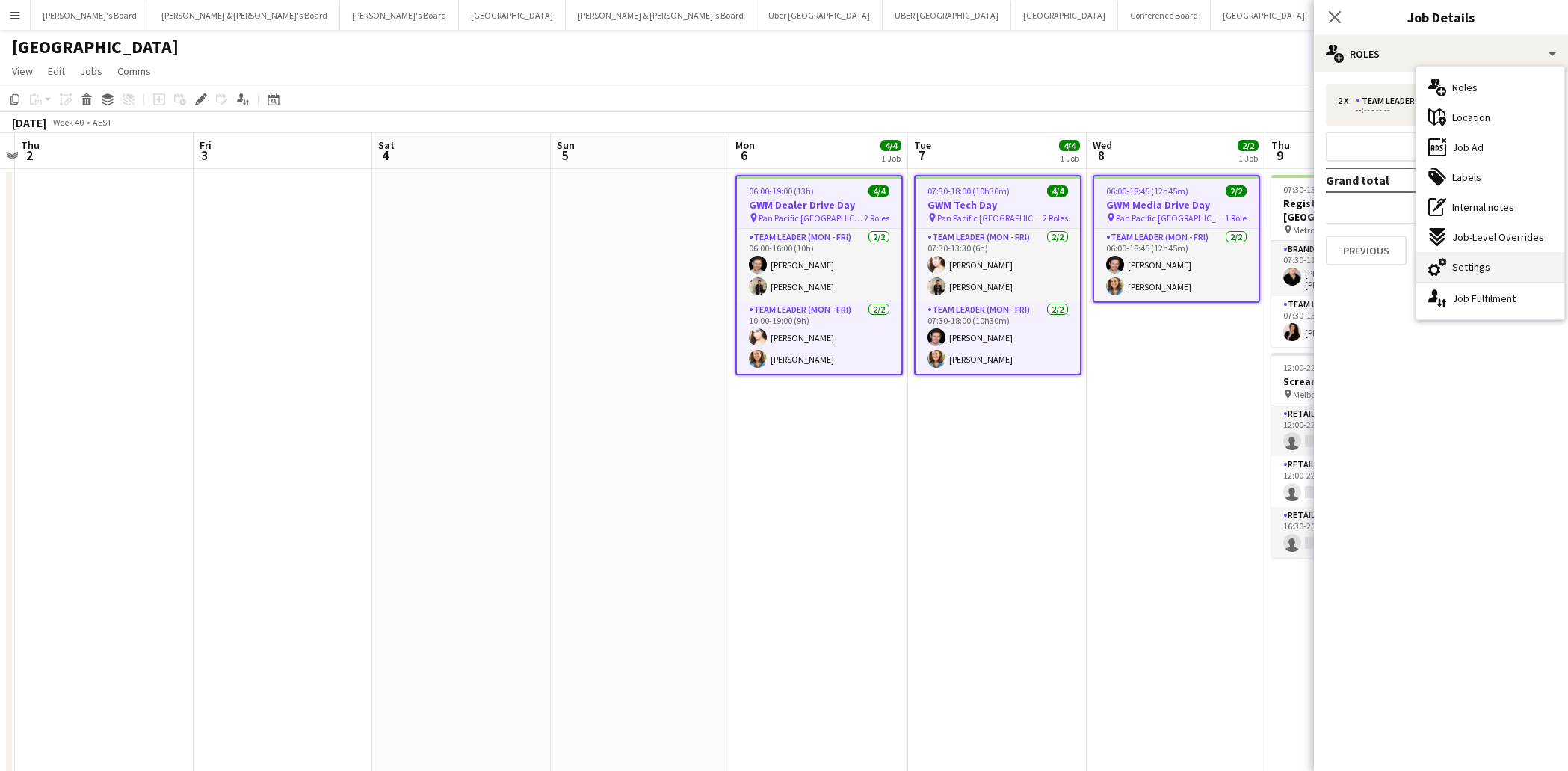
click at [1489, 276] on div "cog-double-3 Settings" at bounding box center [1490, 267] width 148 height 30
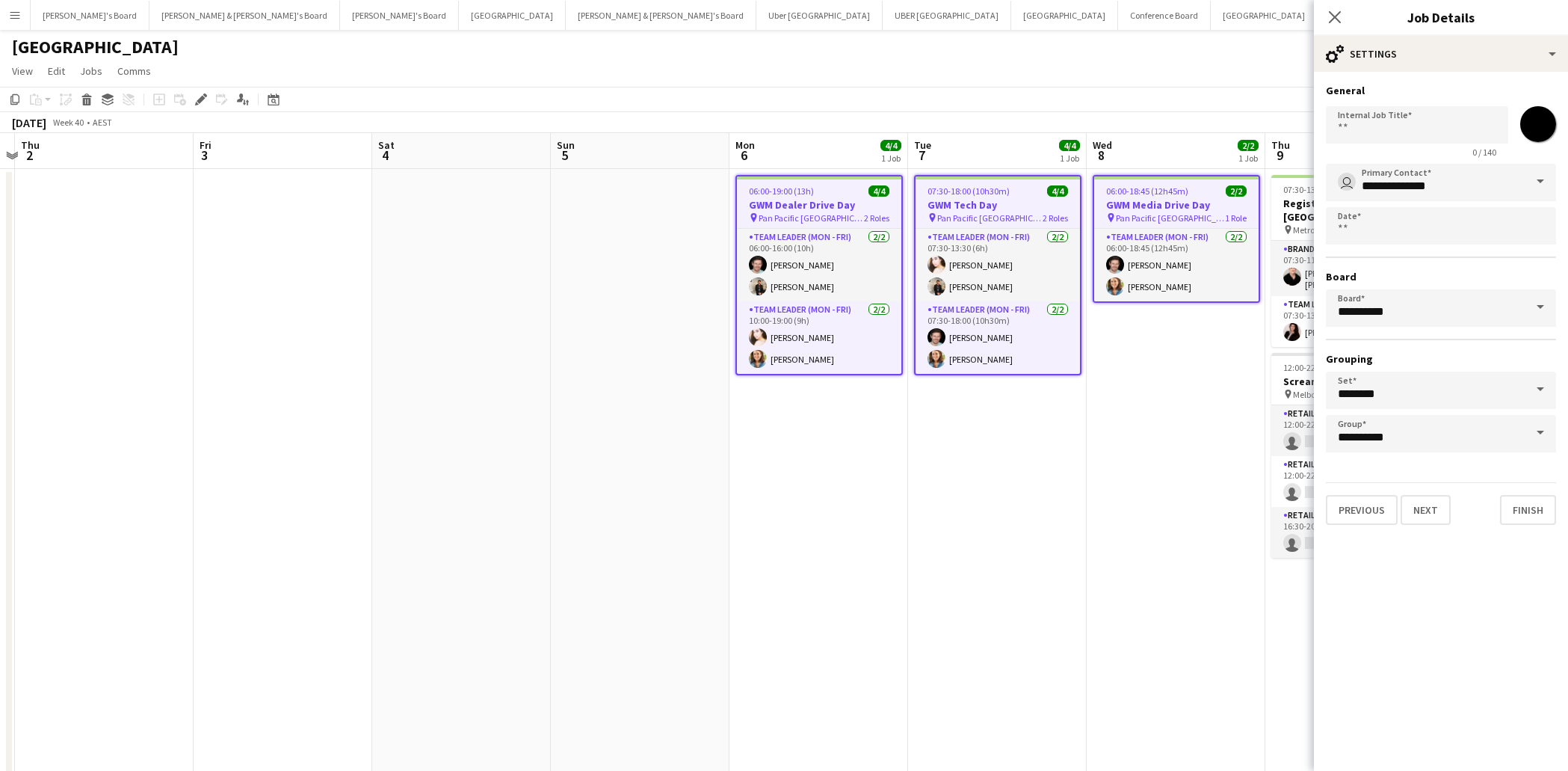
click at [1541, 312] on span at bounding box center [1539, 307] width 31 height 36
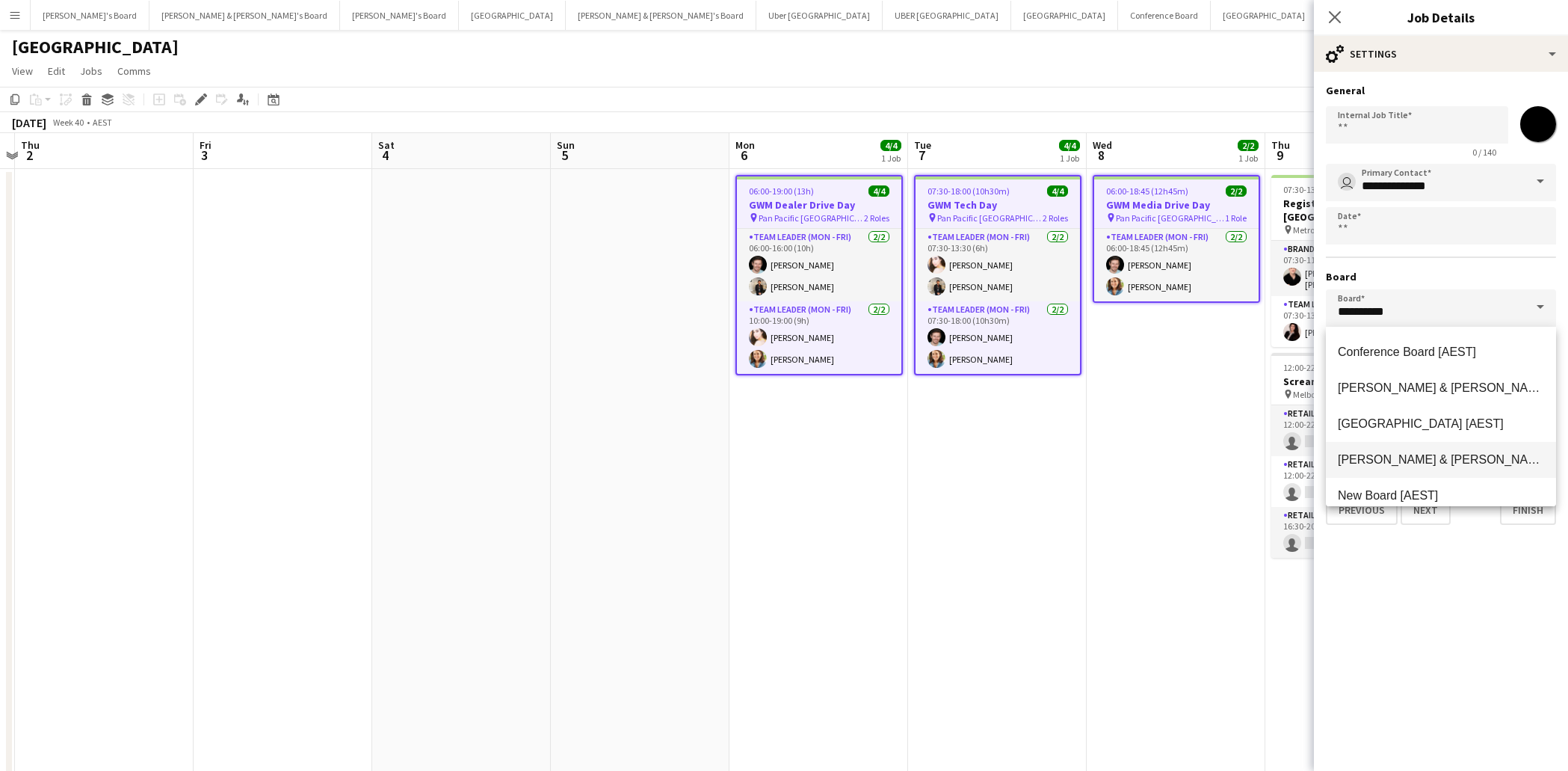
scroll to position [107, 0]
click at [1424, 453] on span "[PERSON_NAME] & [PERSON_NAME]'s Board [AEST]" at bounding box center [1485, 457] width 296 height 13
type input "**********"
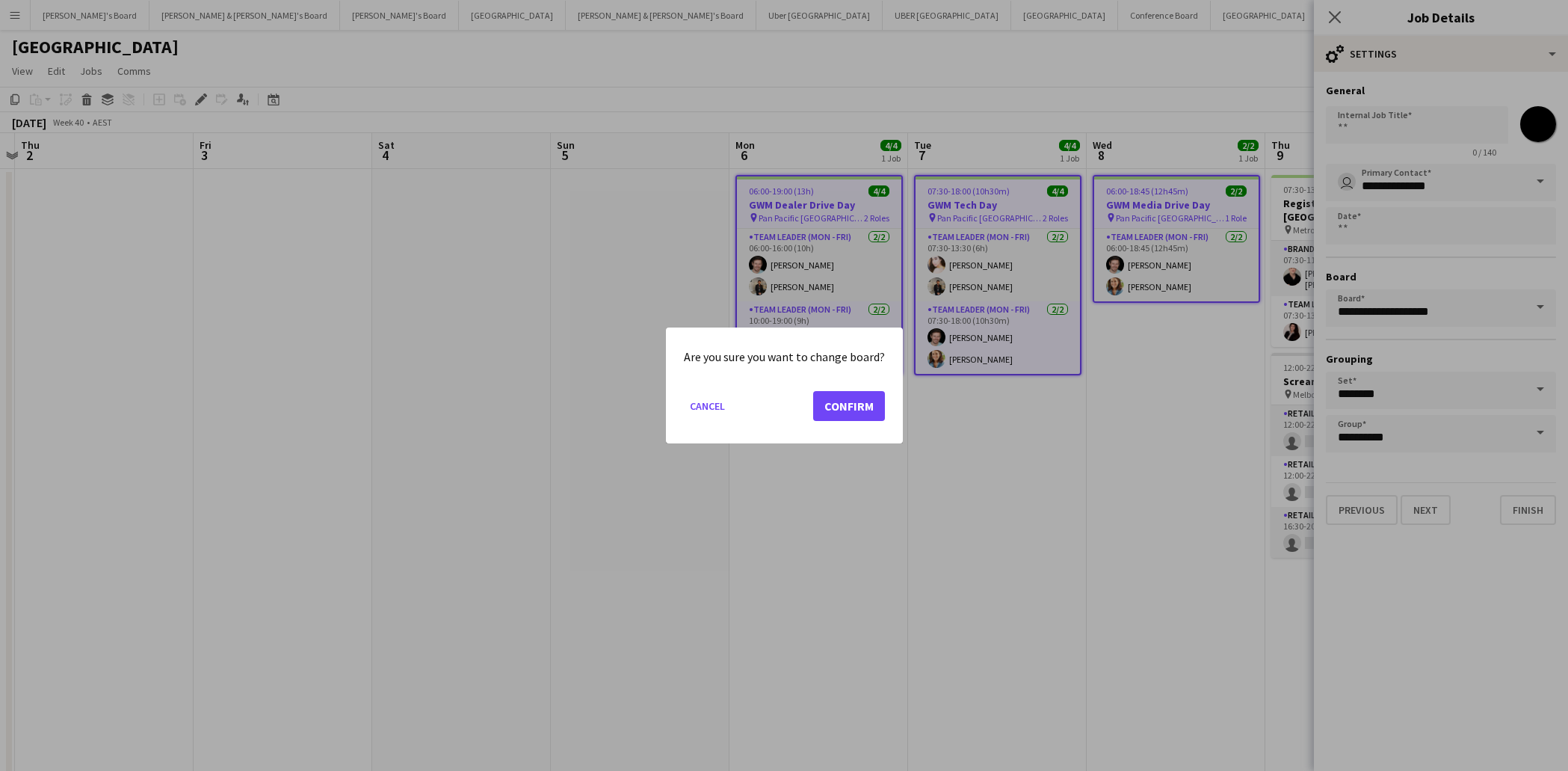
click at [872, 409] on button "Confirm" at bounding box center [849, 406] width 72 height 30
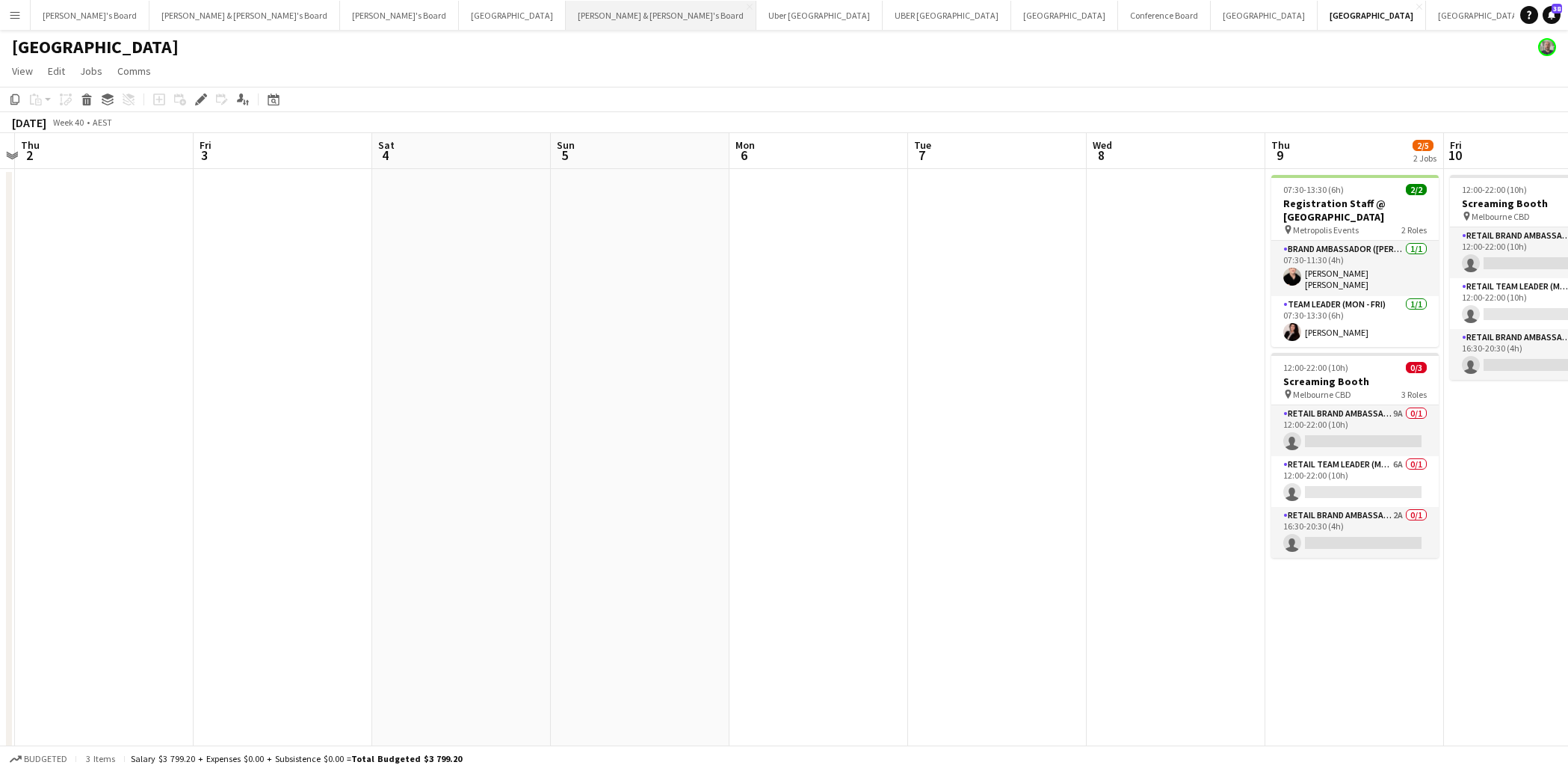
click at [566, 10] on button "[PERSON_NAME] & [PERSON_NAME]'s Board Close" at bounding box center [661, 15] width 190 height 29
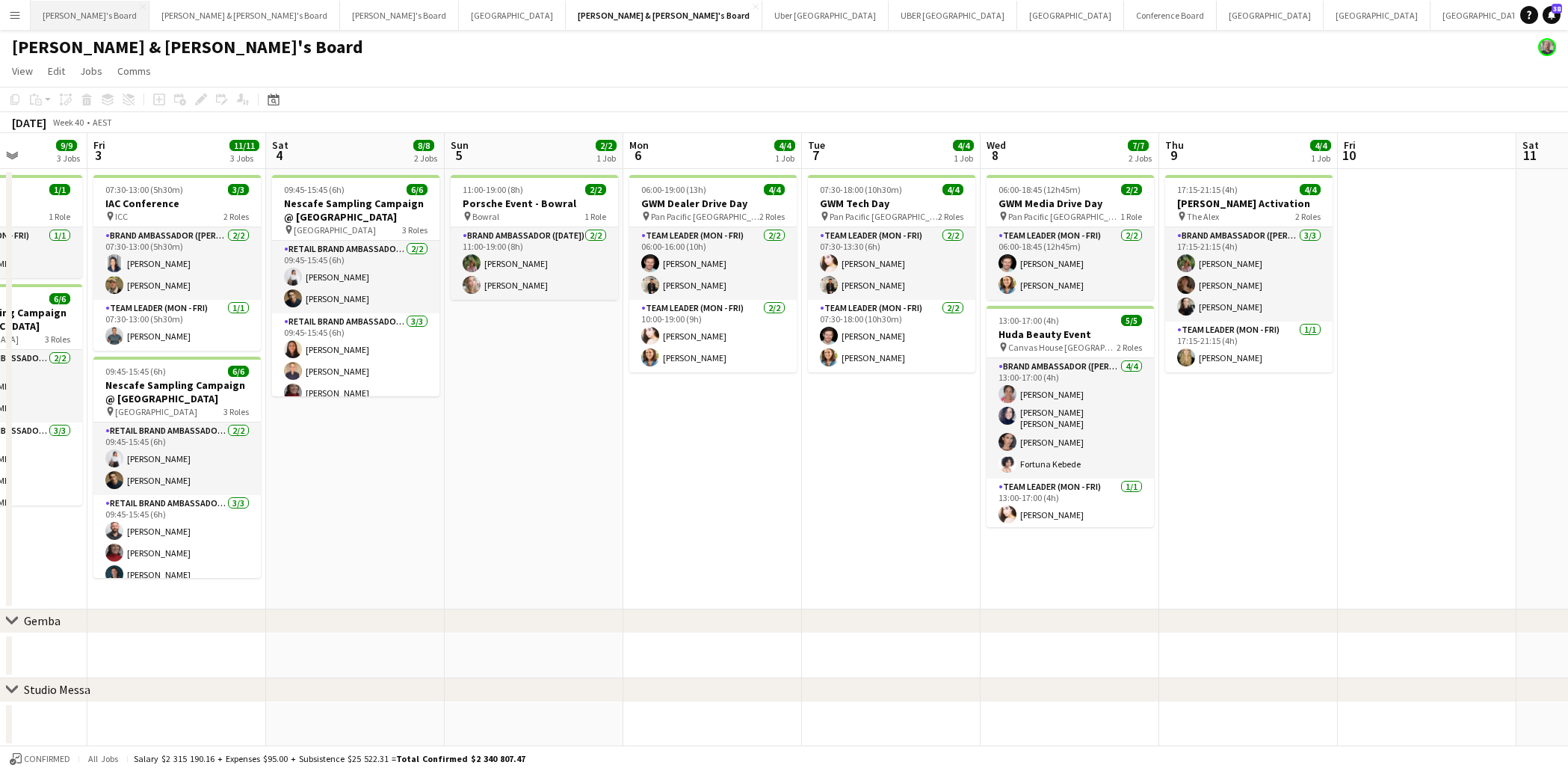
click at [92, 15] on button "Tennille's Board Close" at bounding box center [91, 15] width 119 height 29
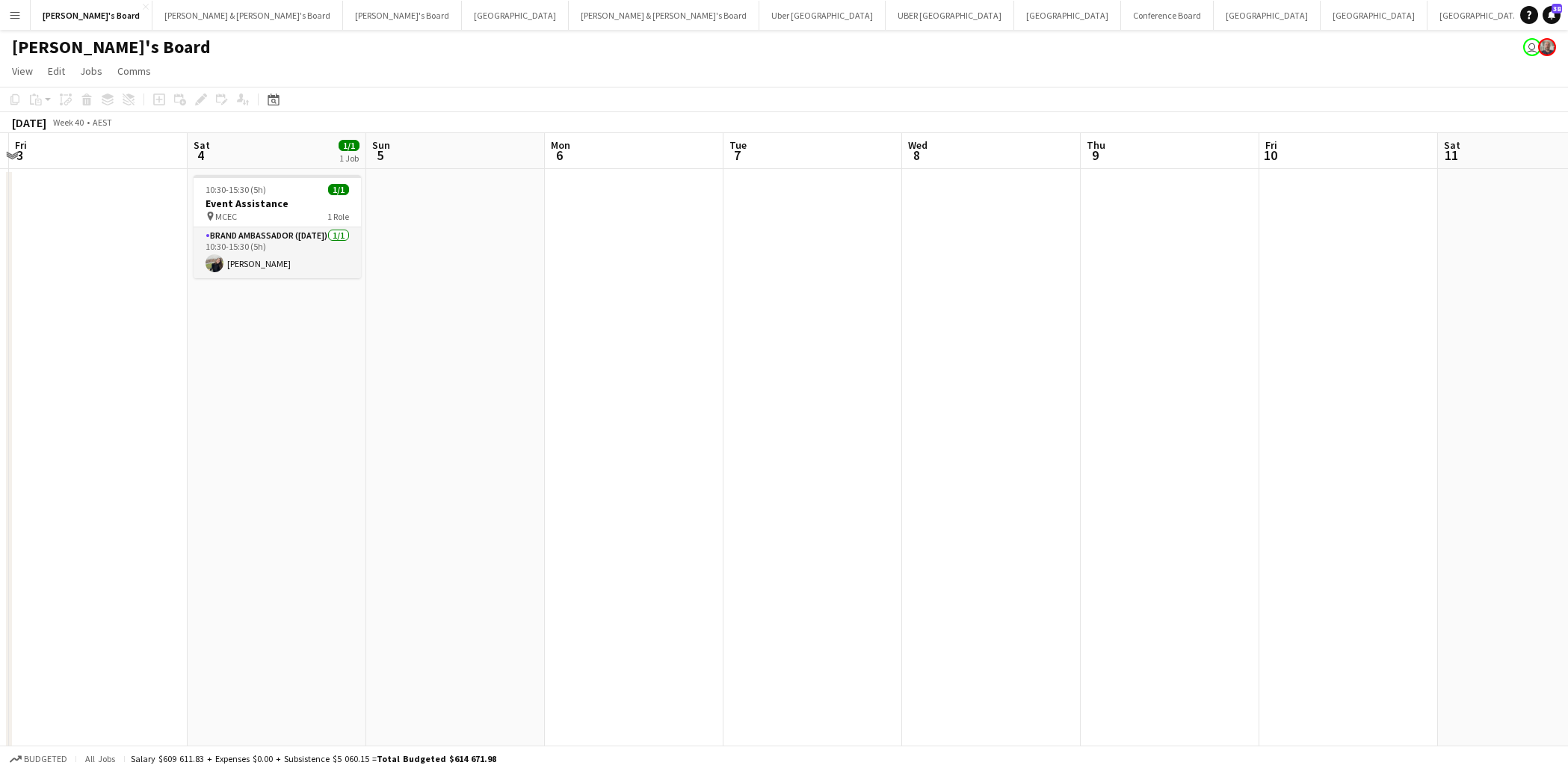
scroll to position [0, 530]
click at [242, 204] on h3 "Event Assistance" at bounding box center [274, 203] width 168 height 13
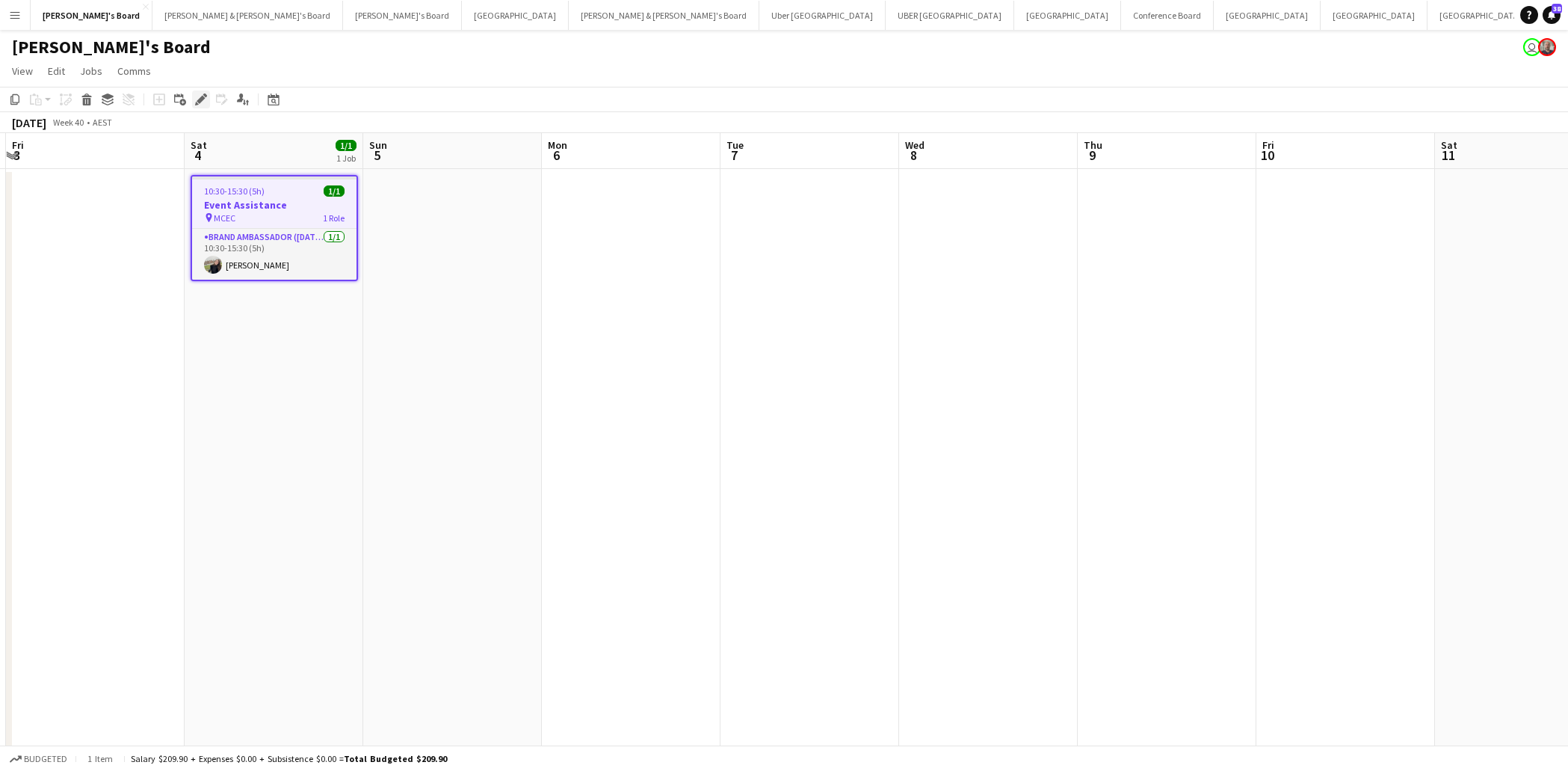
click at [200, 99] on icon at bounding box center [200, 100] width 8 height 8
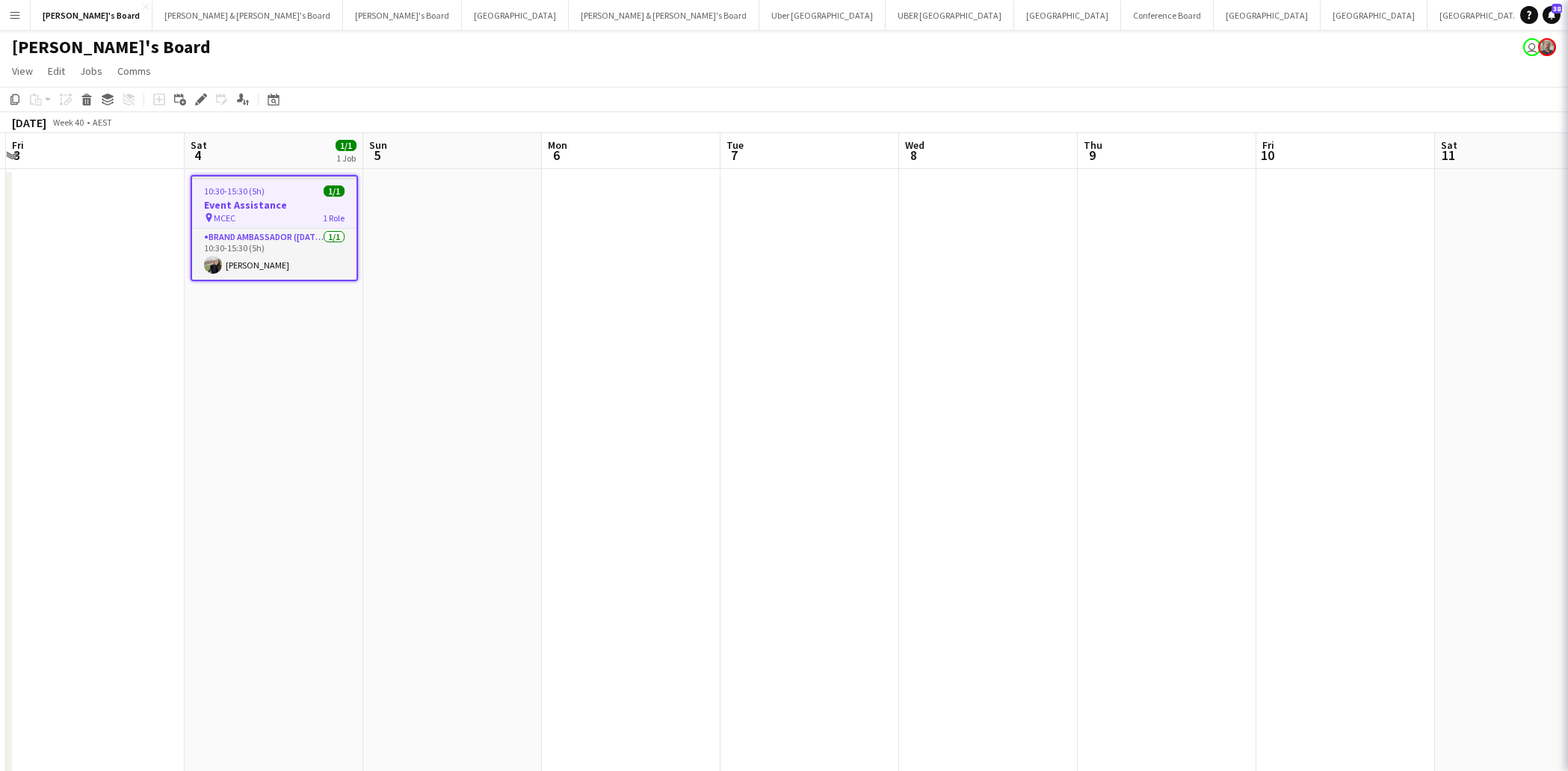
type input "*******"
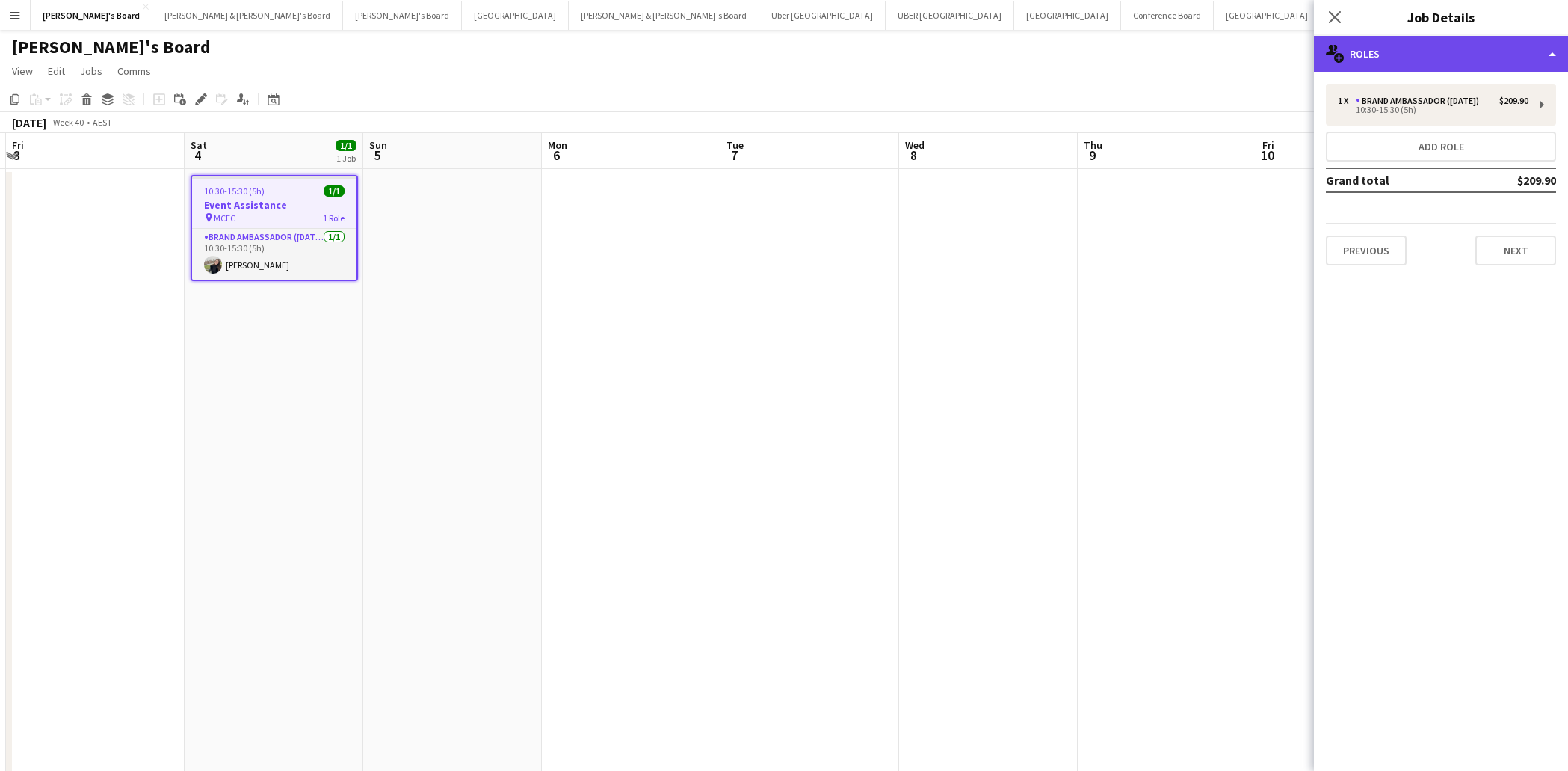
click at [1422, 60] on div "multiple-users-add Roles" at bounding box center [1441, 54] width 254 height 36
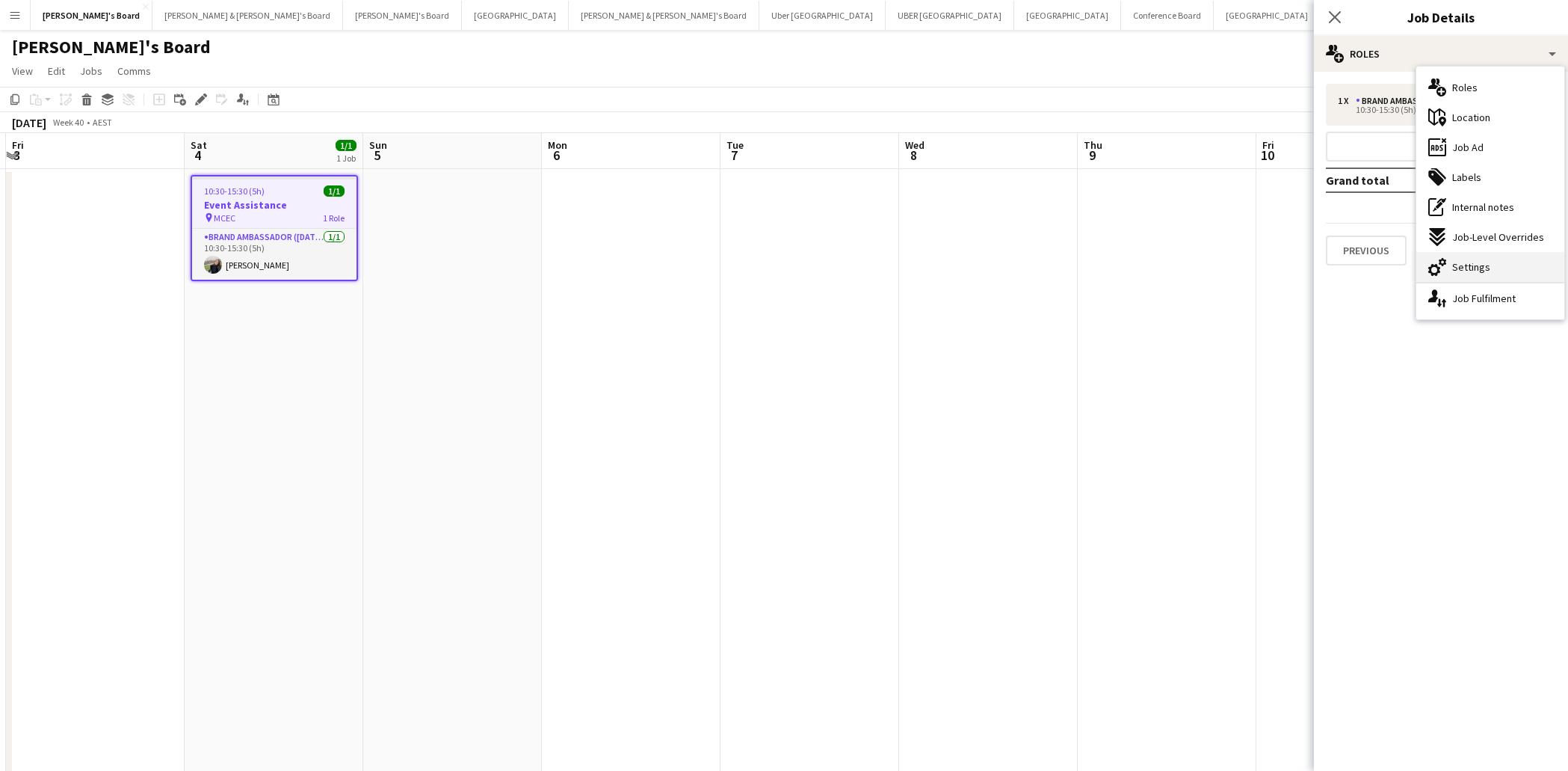
click at [1469, 264] on span "Settings" at bounding box center [1470, 267] width 38 height 13
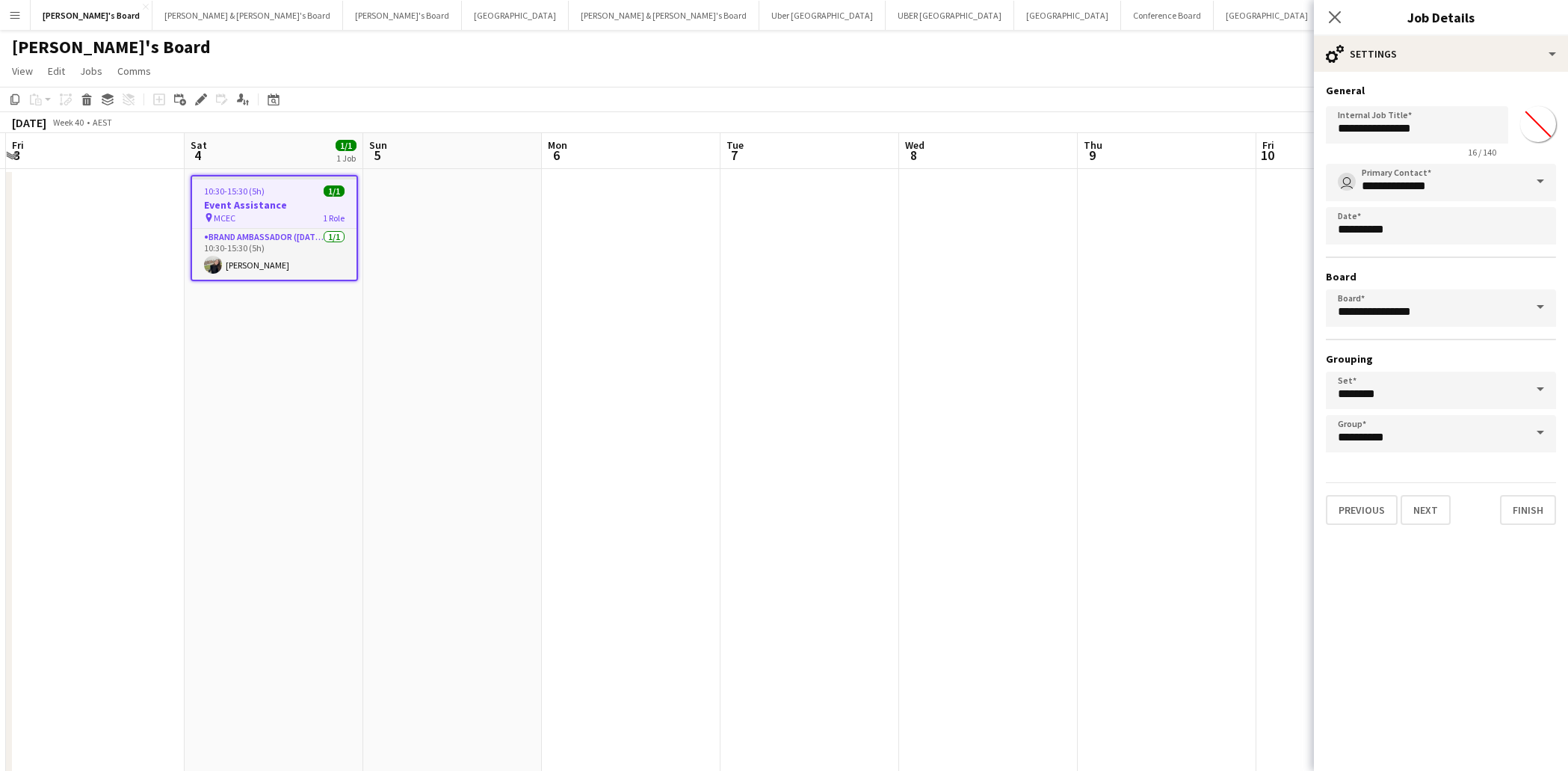
click at [1538, 306] on span at bounding box center [1539, 307] width 31 height 36
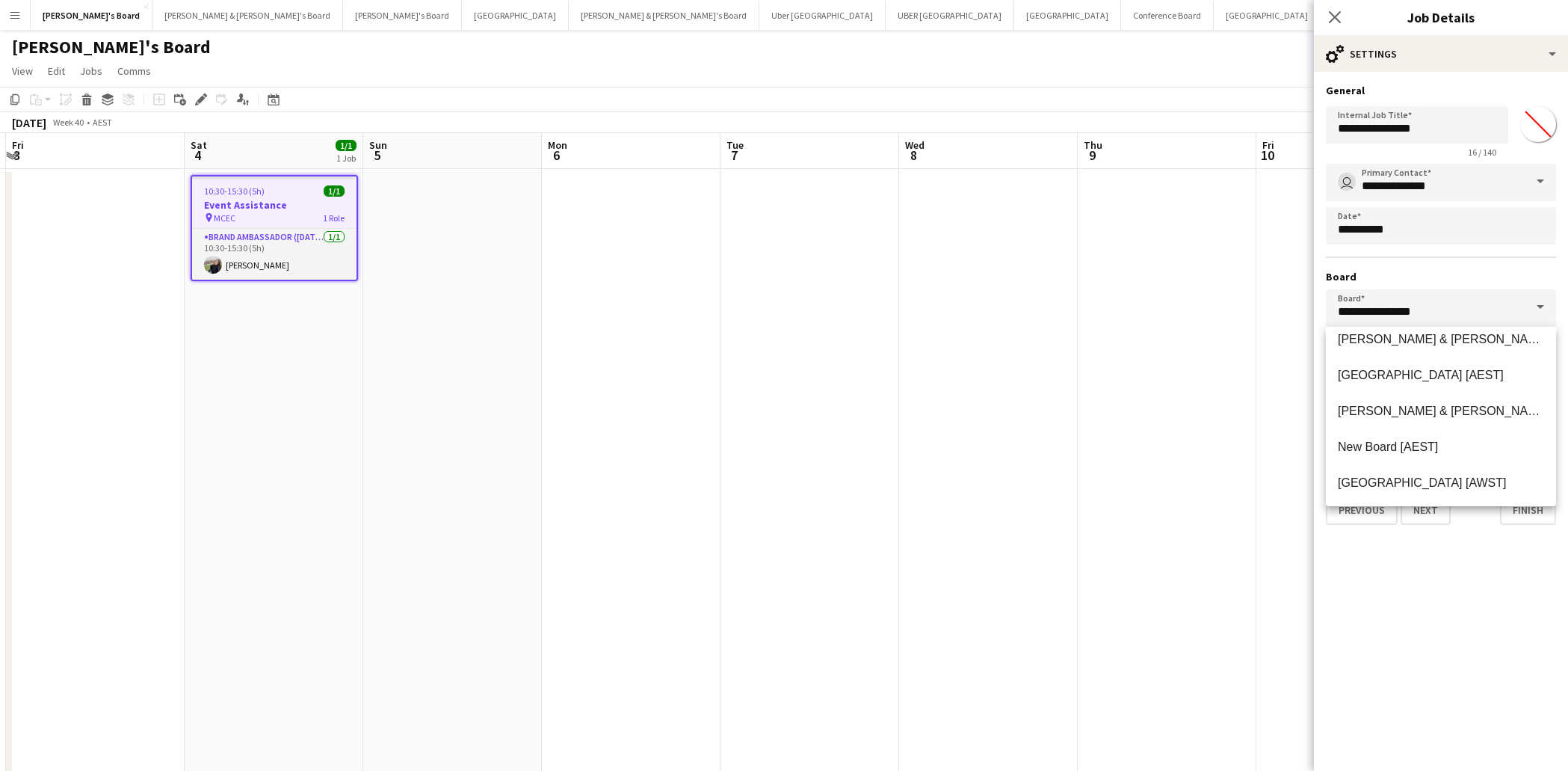
scroll to position [163, 0]
click at [1428, 408] on span "[PERSON_NAME] & [PERSON_NAME]'s Board [AEST]" at bounding box center [1485, 402] width 296 height 13
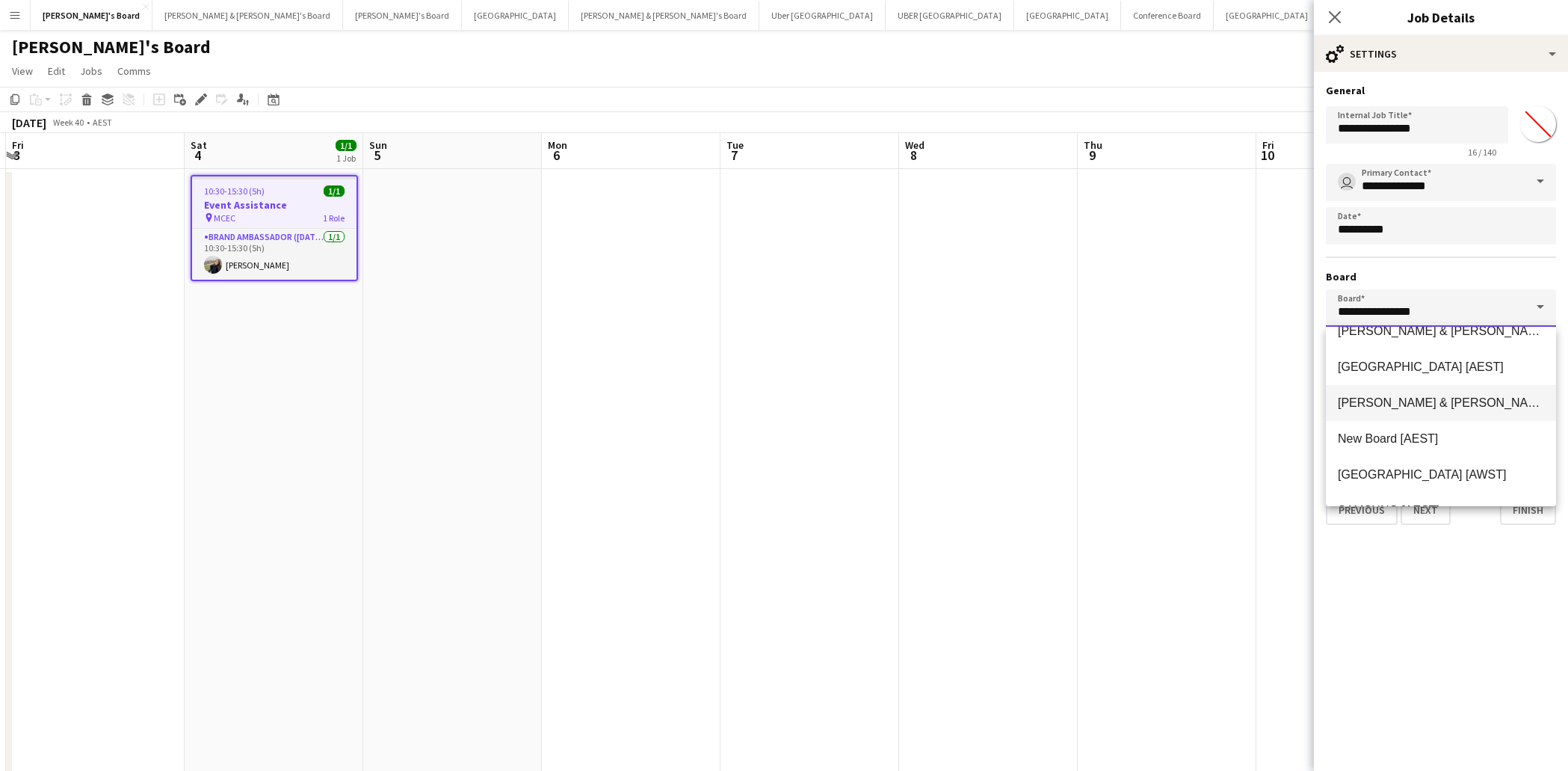
type input "**********"
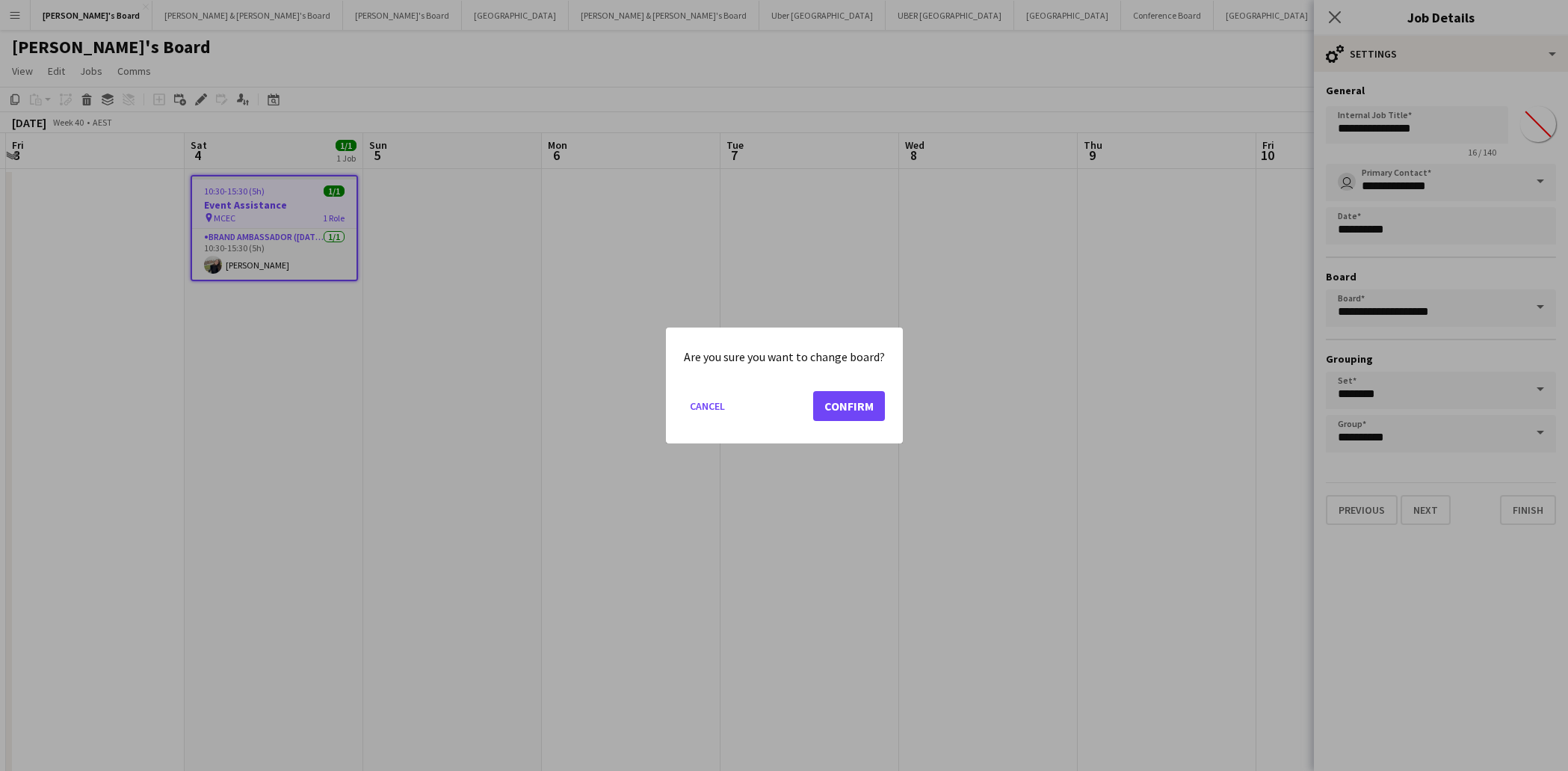
click at [856, 406] on button "Confirm" at bounding box center [849, 406] width 72 height 30
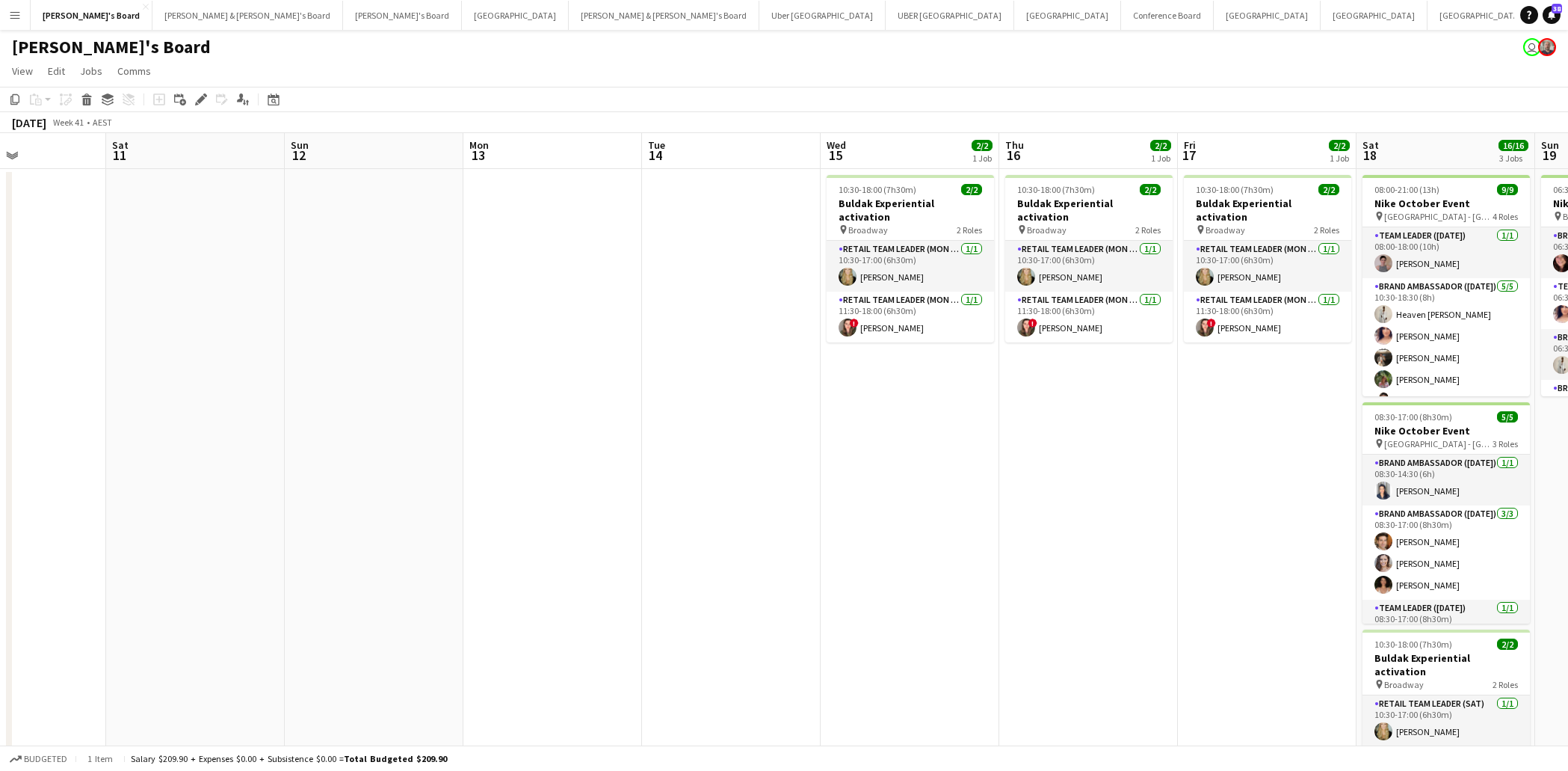
scroll to position [0, 427]
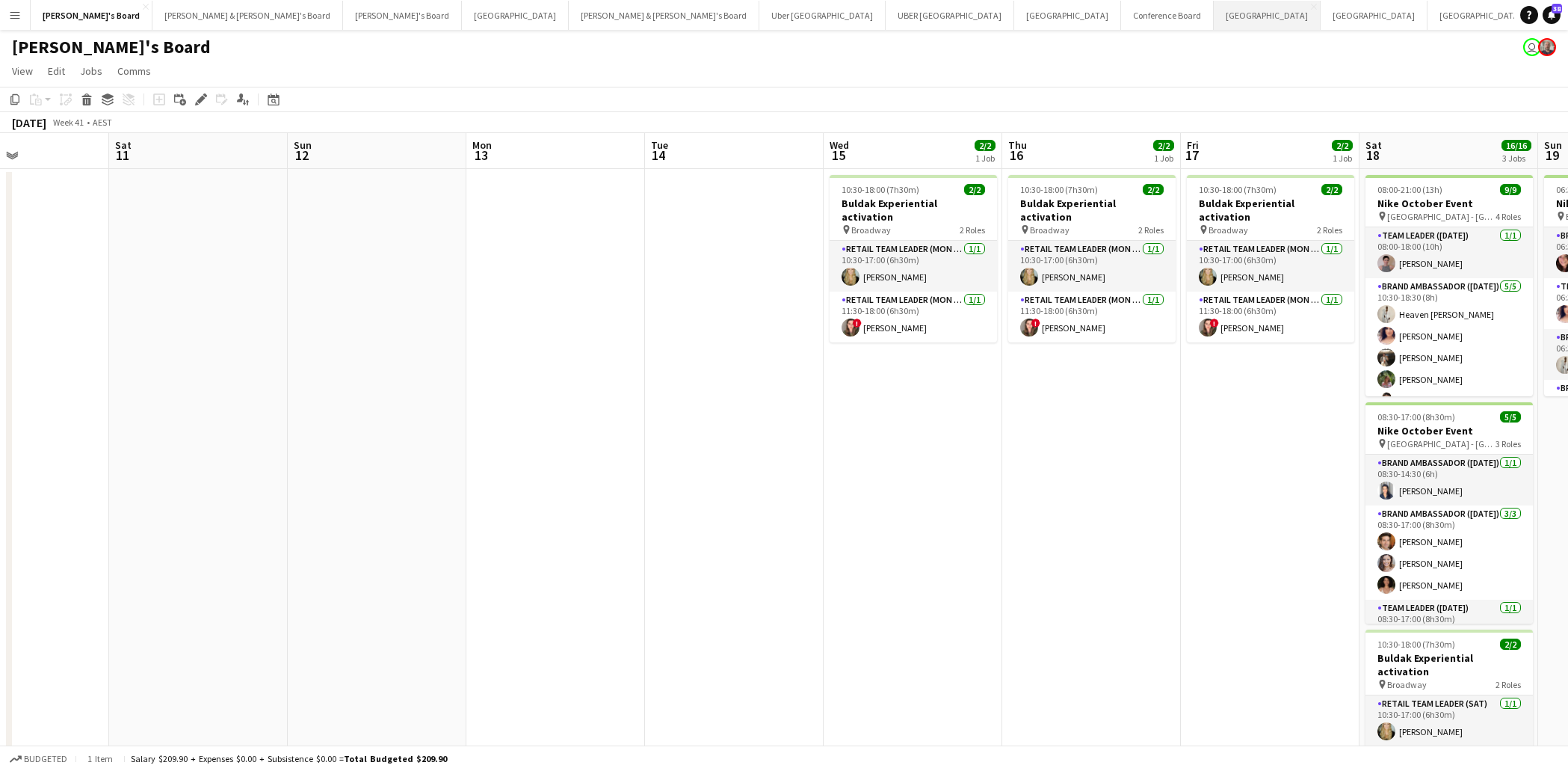
click at [1213, 16] on button "Sydney Close" at bounding box center [1266, 15] width 106 height 29
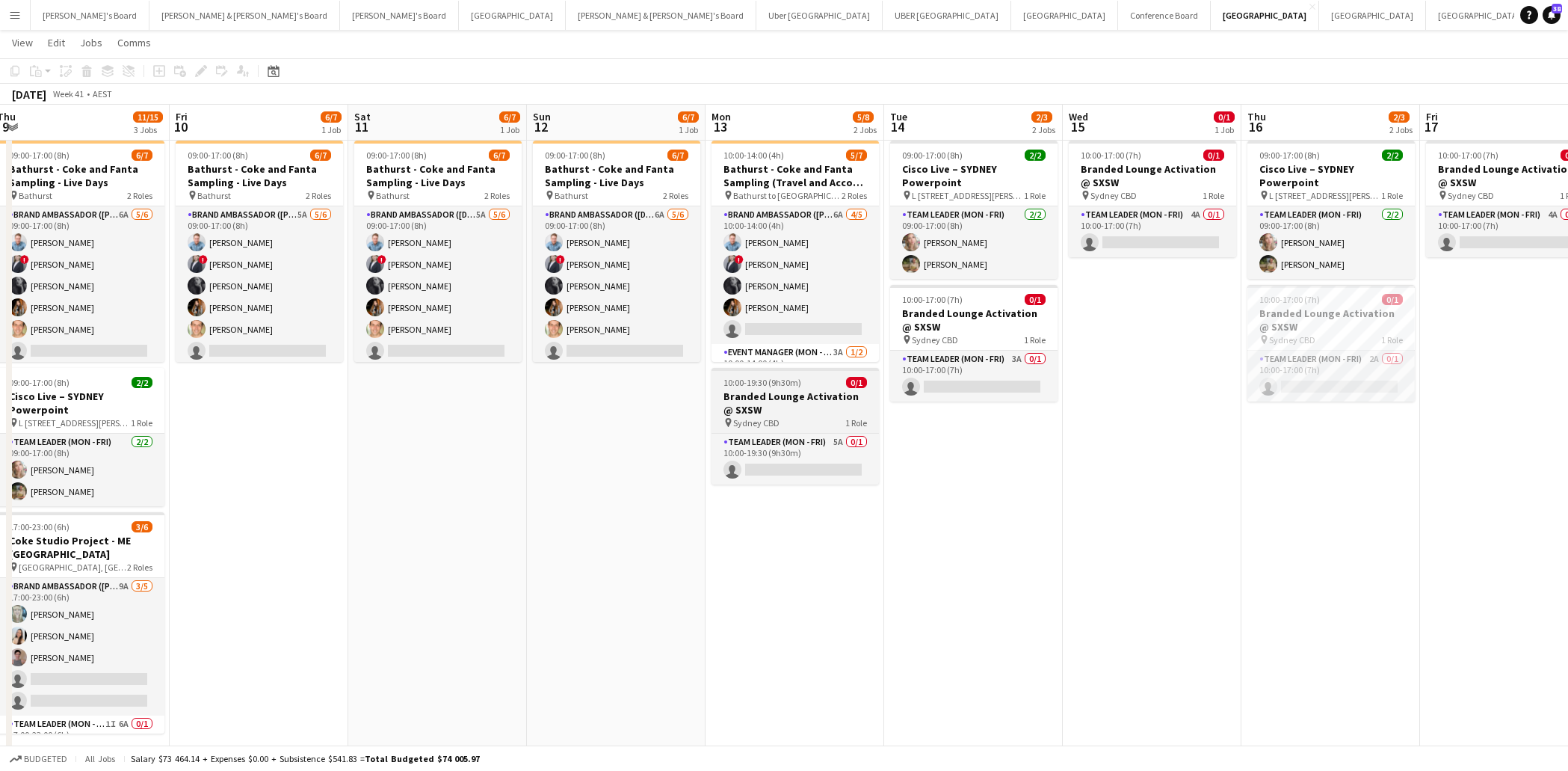
click at [820, 409] on h3 "Branded Lounge Activation @ SXSW" at bounding box center [795, 403] width 168 height 27
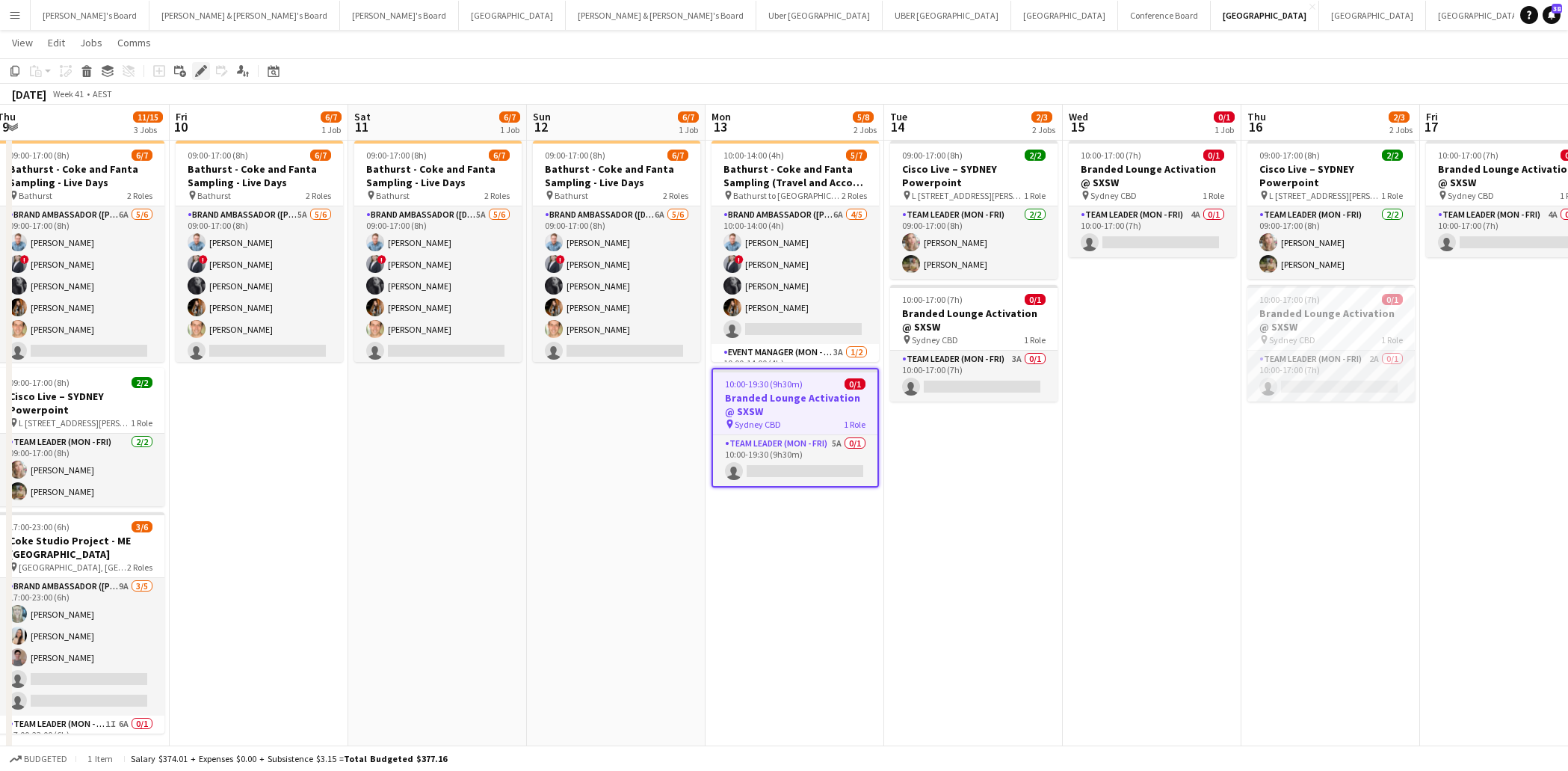
click at [202, 72] on icon "Edit" at bounding box center [201, 71] width 12 height 12
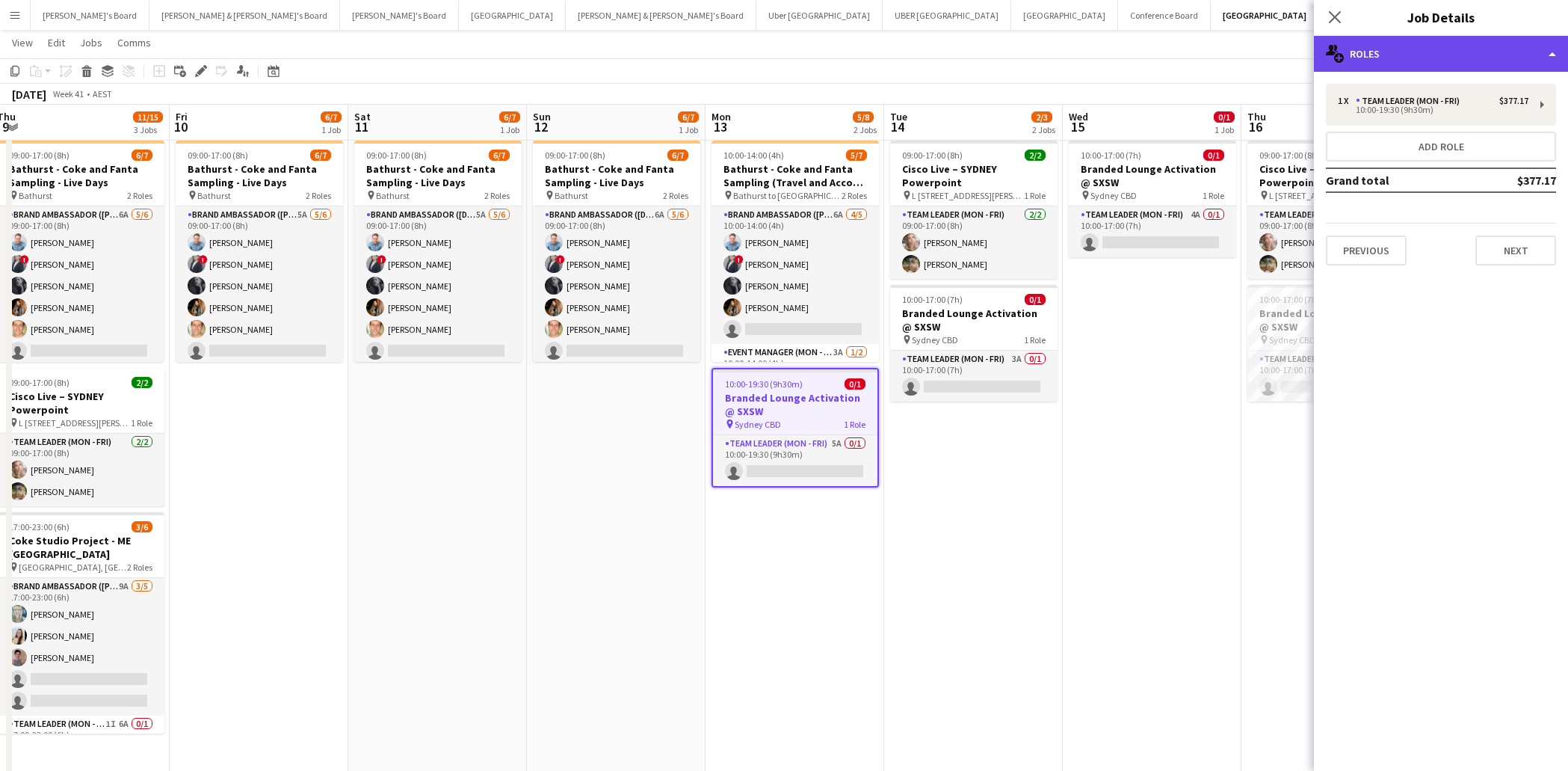
click at [1410, 55] on div "multiple-users-add Roles" at bounding box center [1441, 54] width 254 height 36
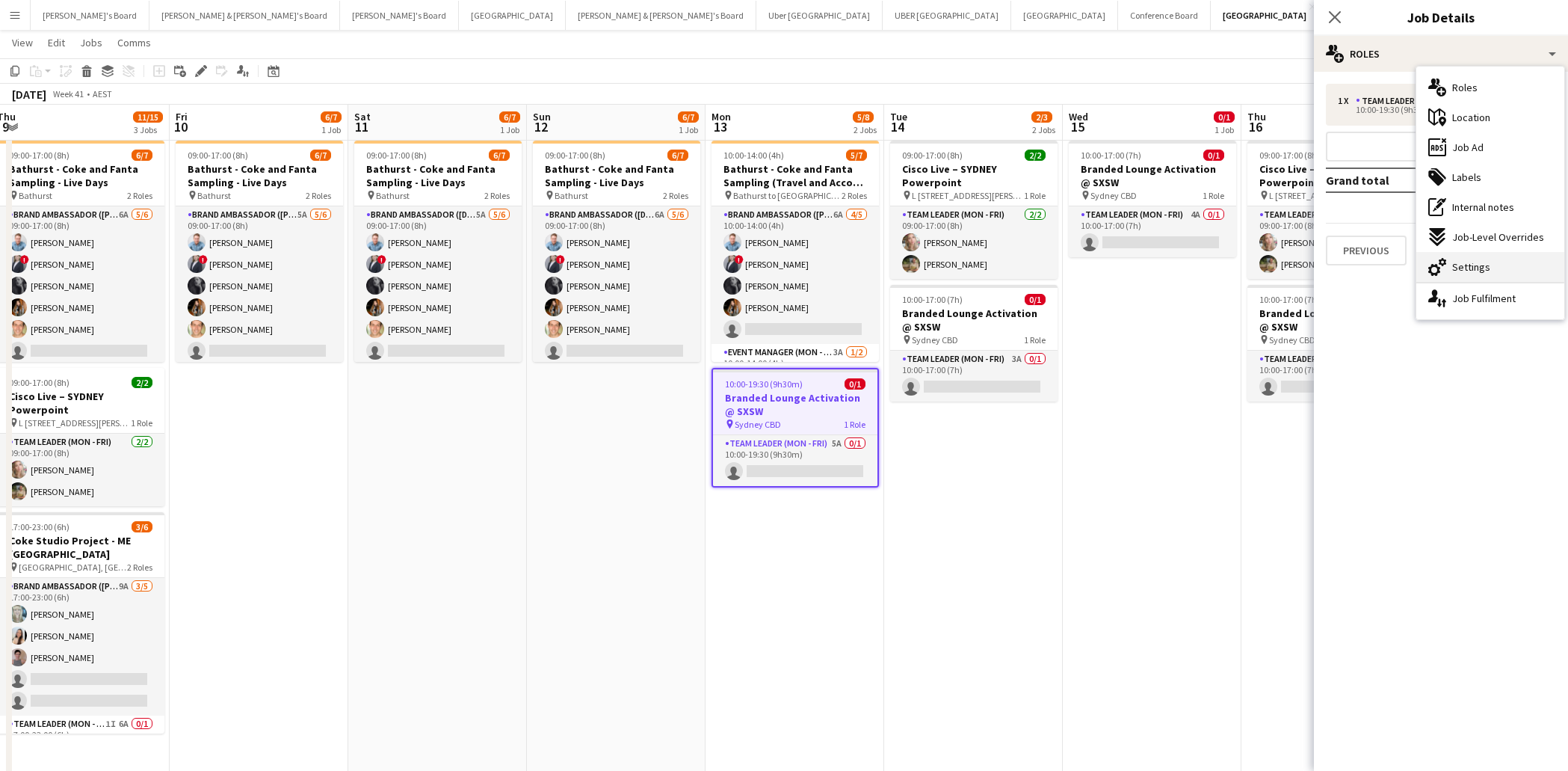
click at [1480, 273] on div "cog-double-3 Settings" at bounding box center [1490, 267] width 148 height 30
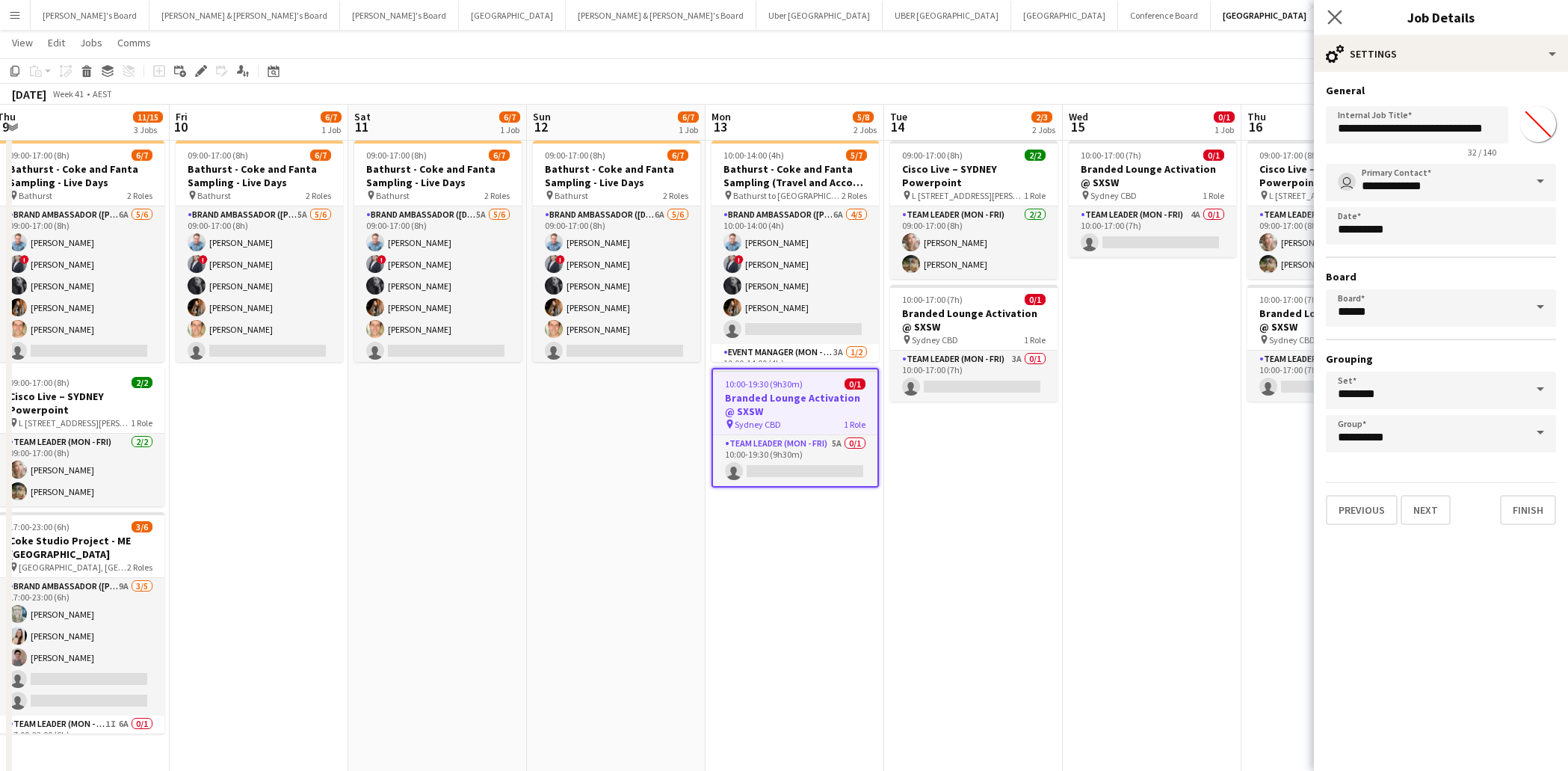
click at [1334, 8] on app-icon "Close pop-in" at bounding box center [1335, 18] width 22 height 22
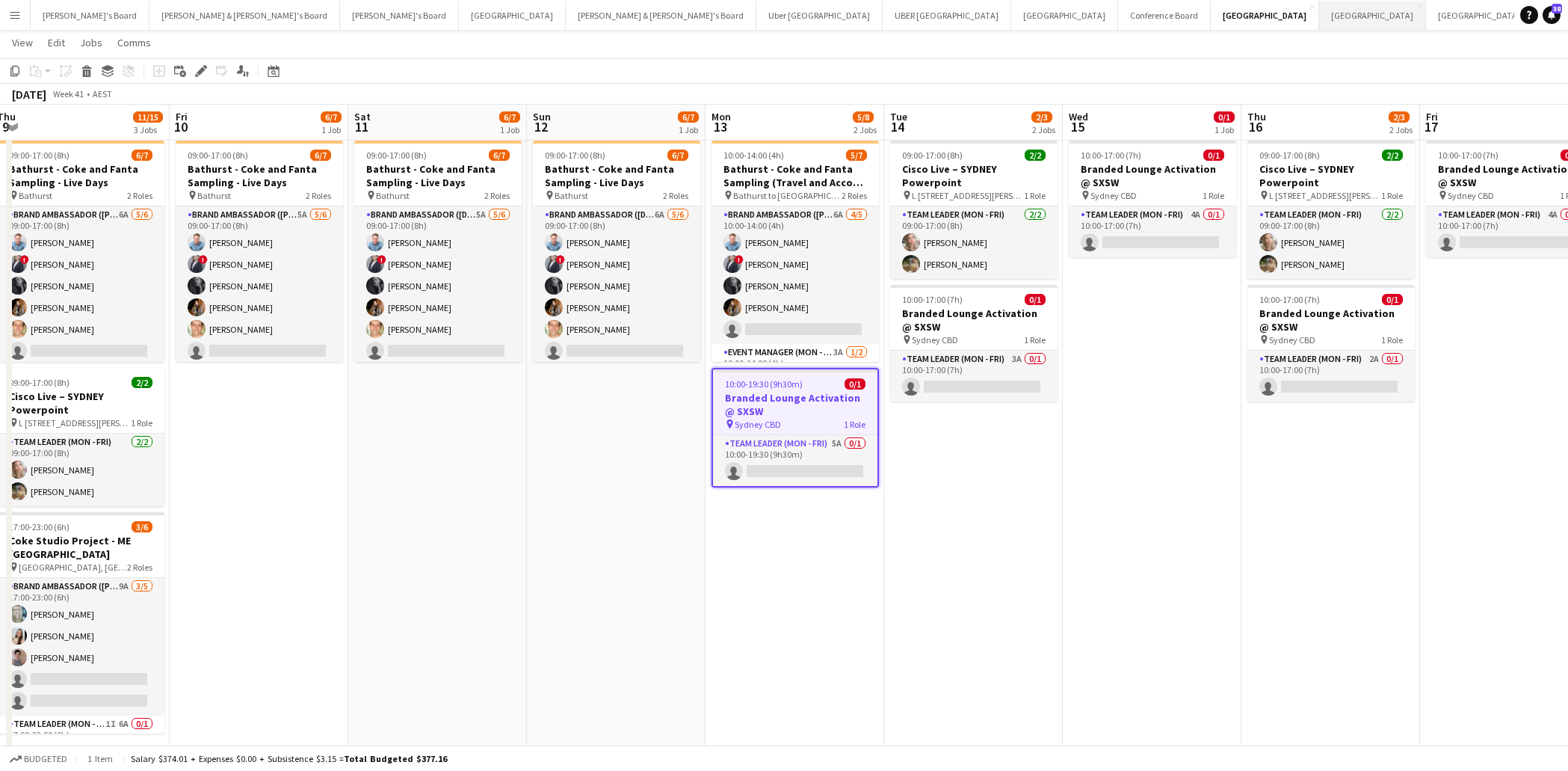
click at [1319, 17] on button "Melbourne Close" at bounding box center [1372, 15] width 106 height 29
